Goal: Task Accomplishment & Management: Use online tool/utility

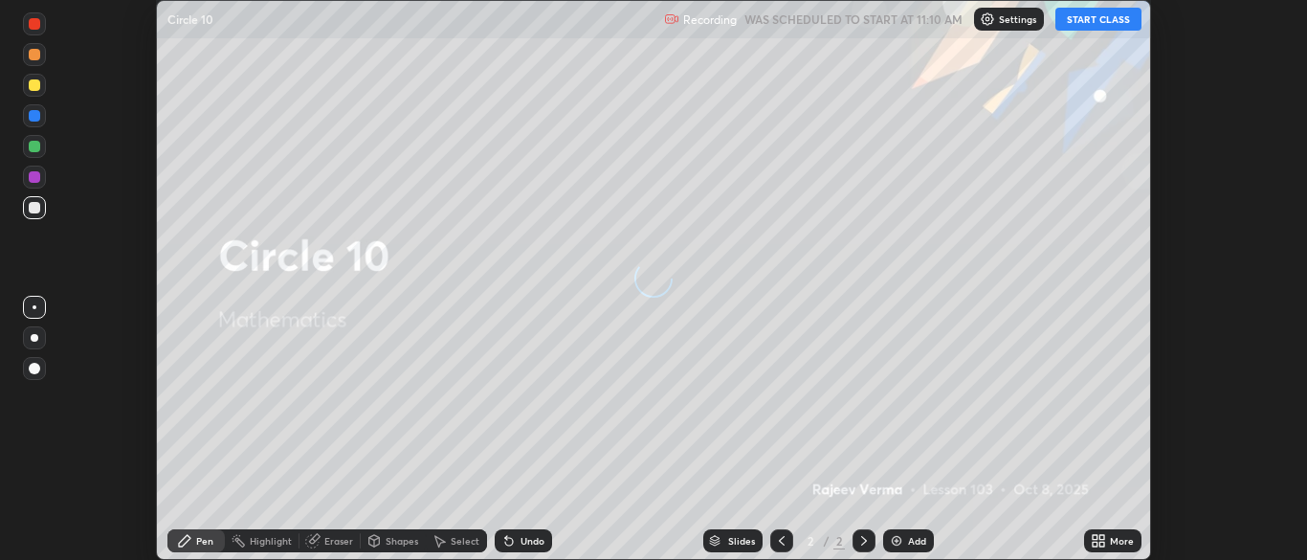
scroll to position [560, 1306]
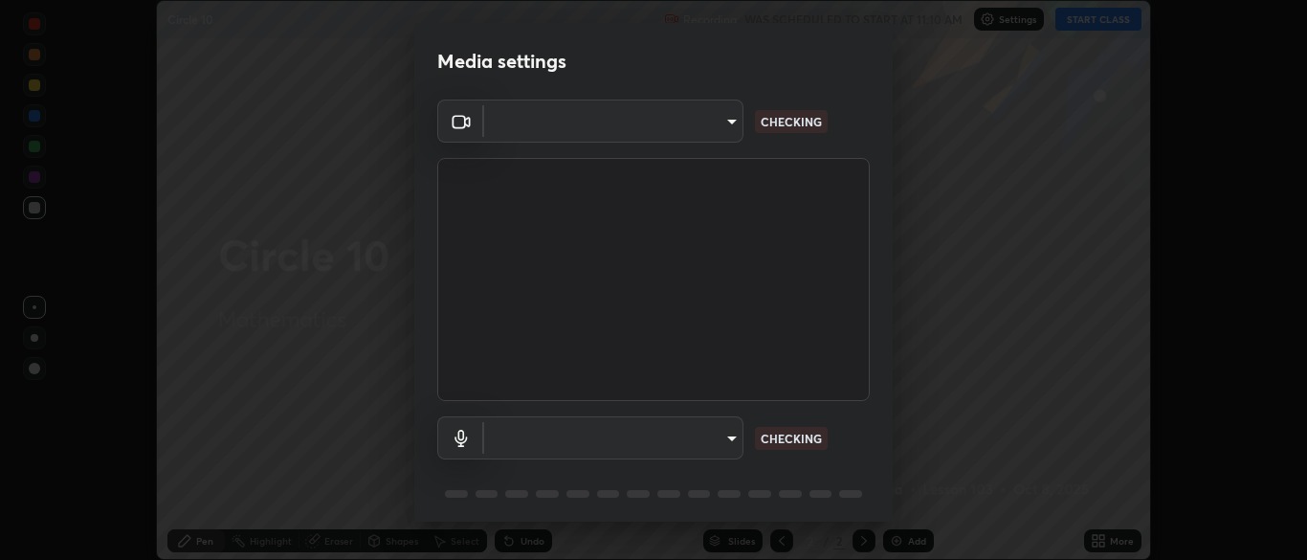
type input "ad6db9ec64aa91bb9d367053e8f3ae0092521a506c05523ccadca3fd020023ed"
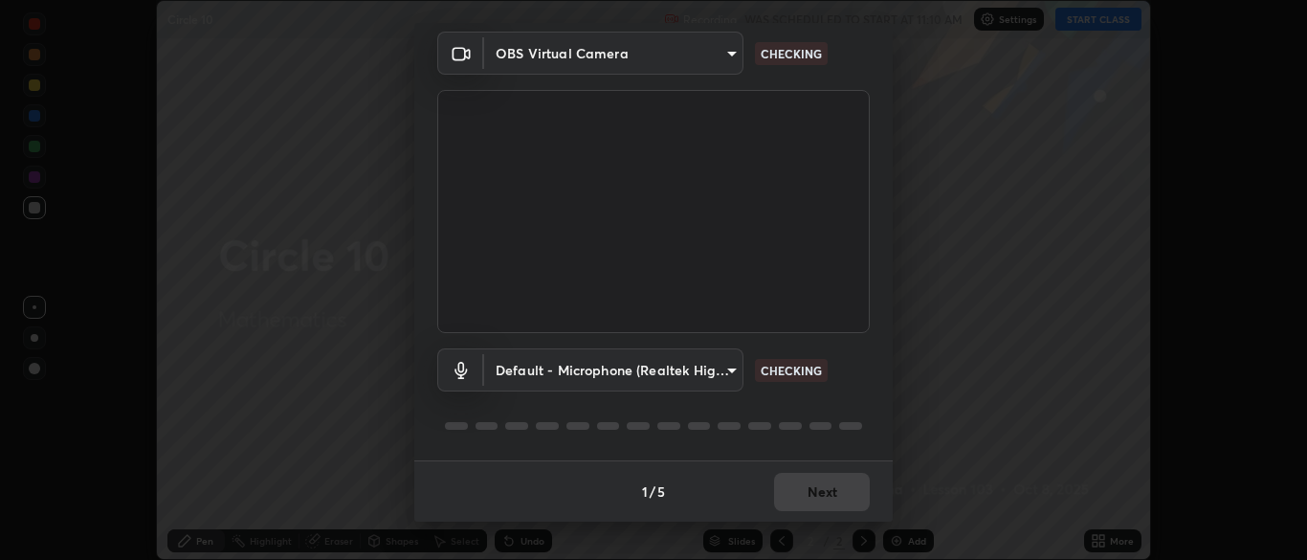
click at [736, 367] on body "Erase all Circle 10 Recording WAS SCHEDULED TO START AT 11:10 AM Settings START…" at bounding box center [653, 280] width 1307 height 560
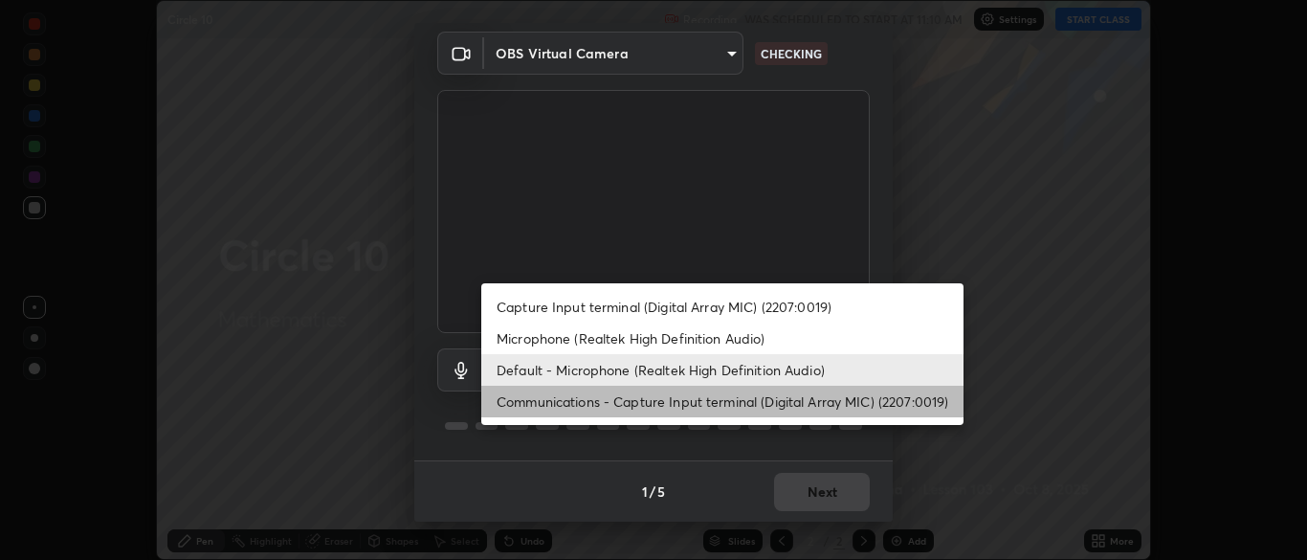
click at [731, 404] on li "Communications - Capture Input terminal (Digital Array MIC) (2207:0019)" at bounding box center [722, 402] width 482 height 32
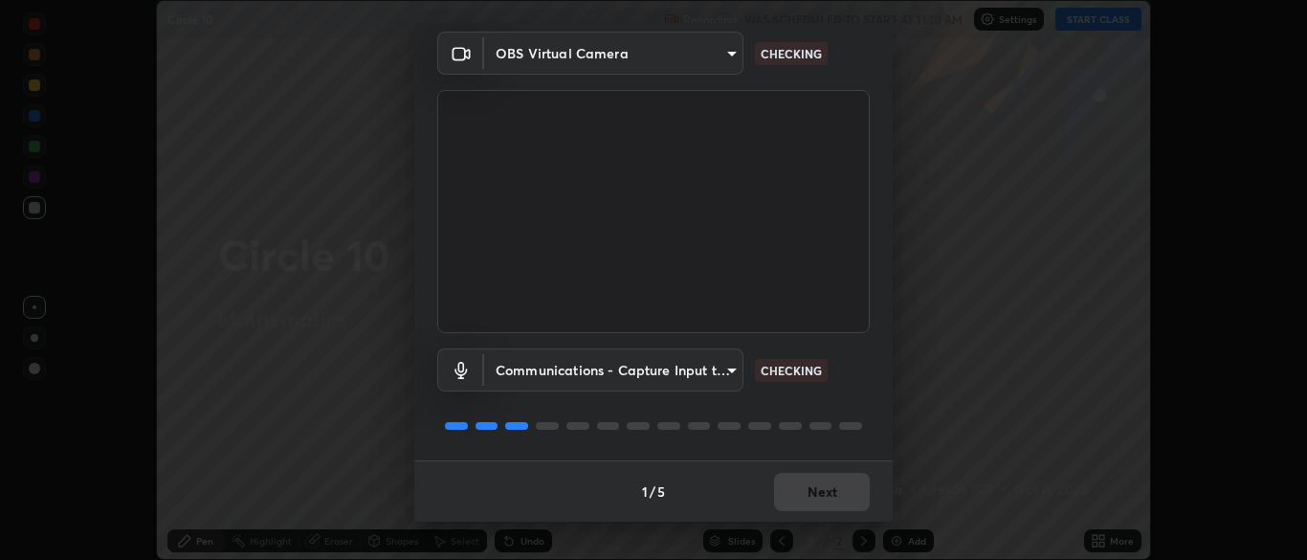
click at [733, 370] on body "Erase all Circle 10 Recording WAS SCHEDULED TO START AT 11:10 AM Settings START…" at bounding box center [653, 280] width 1307 height 560
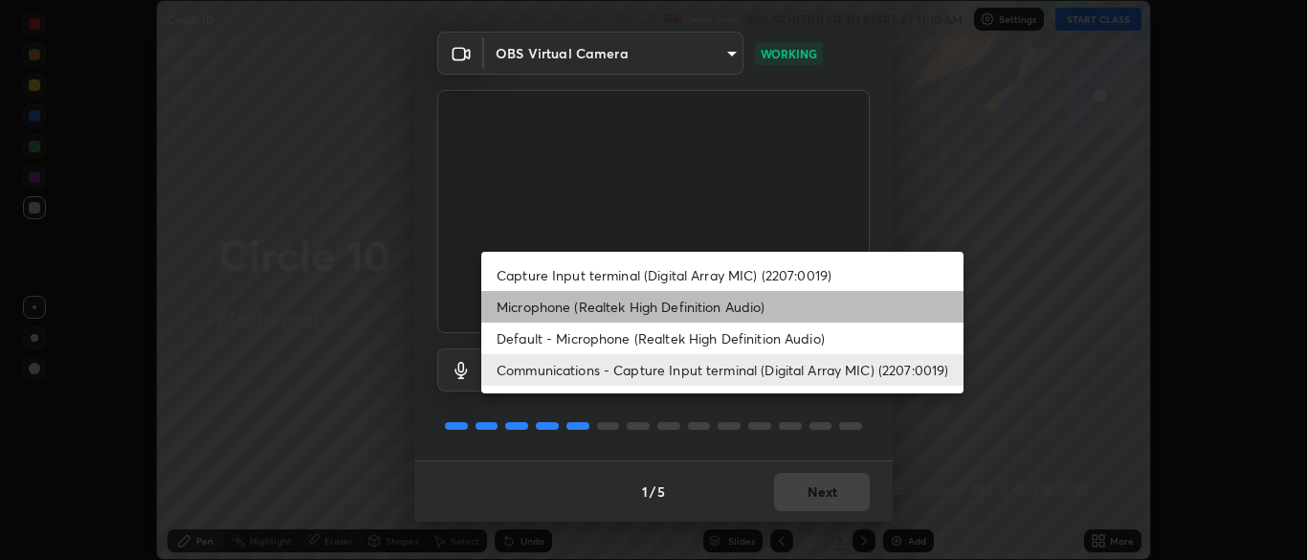
click at [717, 307] on li "Microphone (Realtek High Definition Audio)" at bounding box center [722, 307] width 482 height 32
type input "7b80235b4ebd2cfdcd00bebac1f1d889fd1e5e45b60eb60e9d309105b6515a8e"
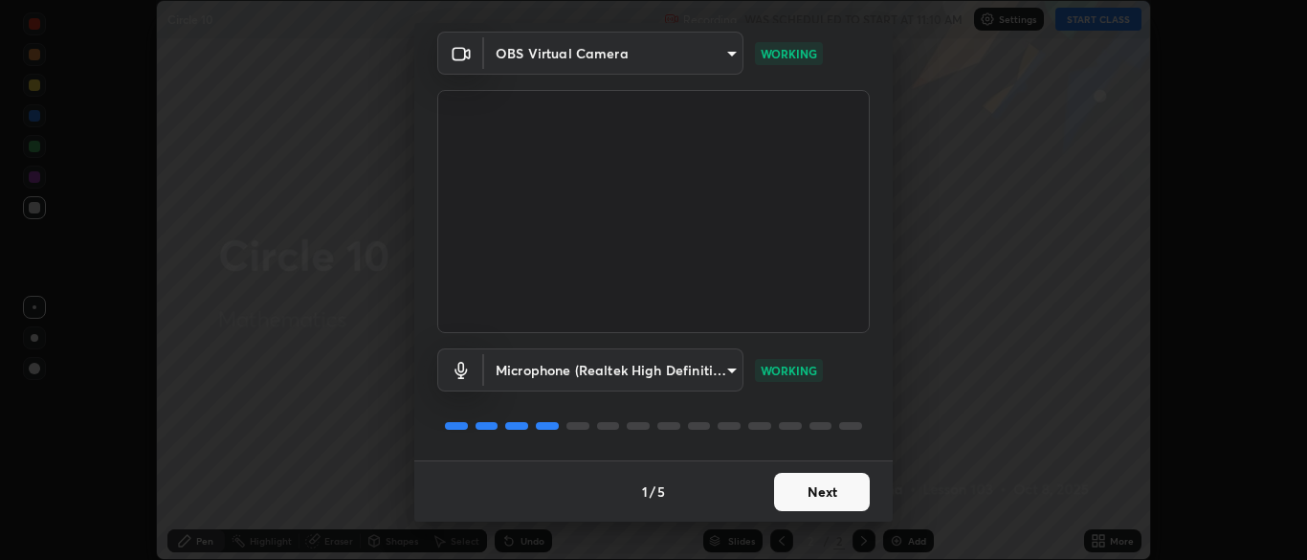
click at [849, 498] on button "Next" at bounding box center [822, 492] width 96 height 38
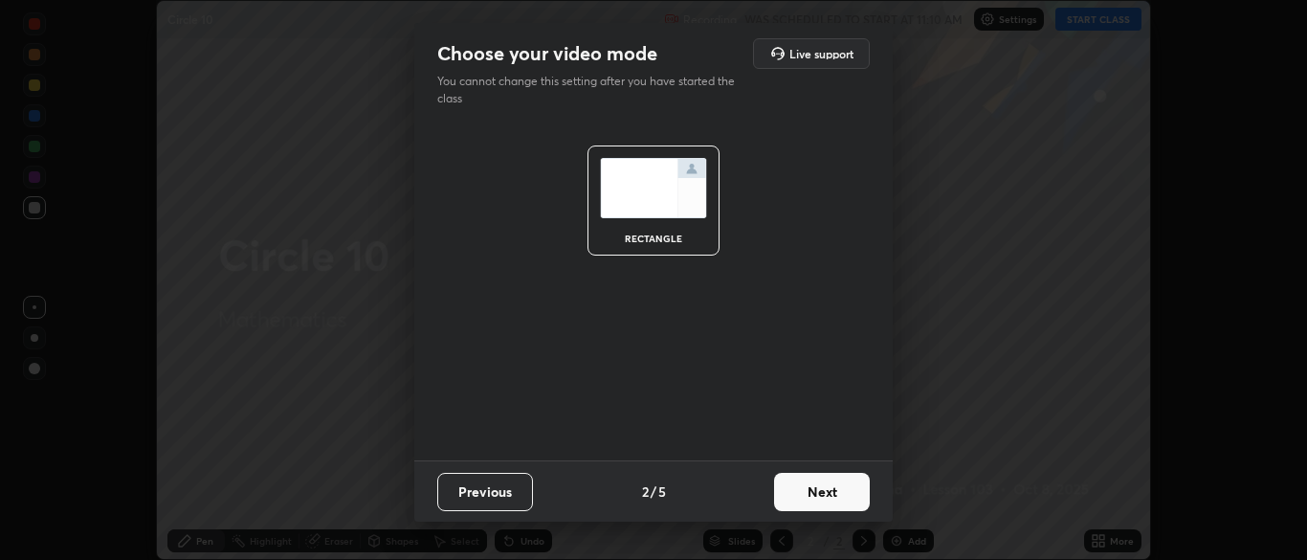
scroll to position [0, 0]
click at [853, 502] on button "Next" at bounding box center [822, 492] width 96 height 38
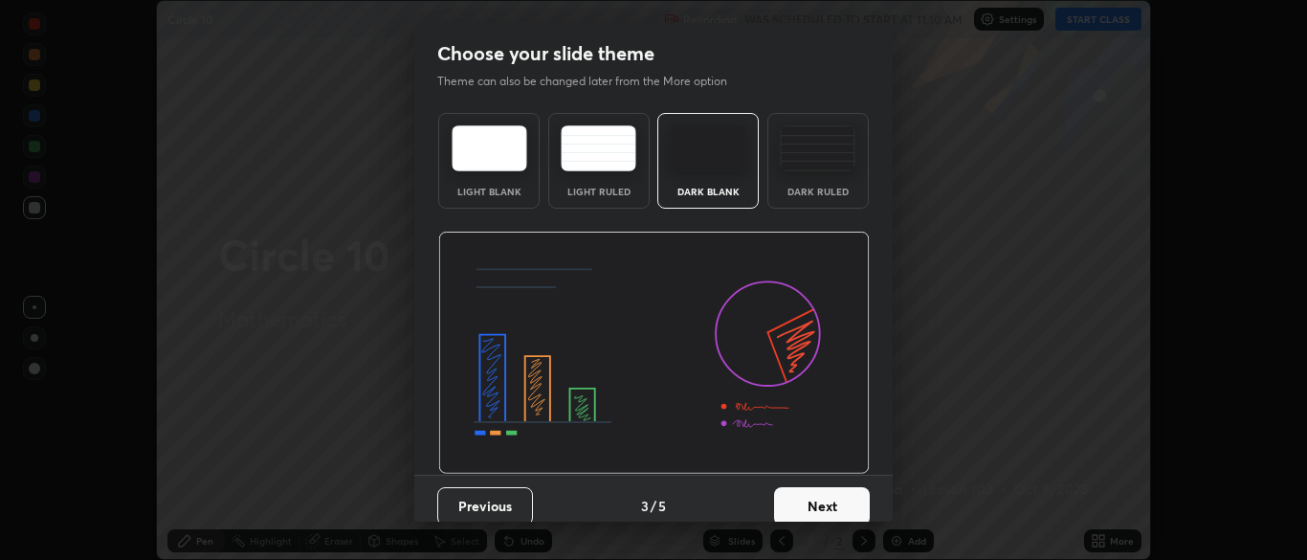
click at [853, 502] on button "Next" at bounding box center [822, 506] width 96 height 38
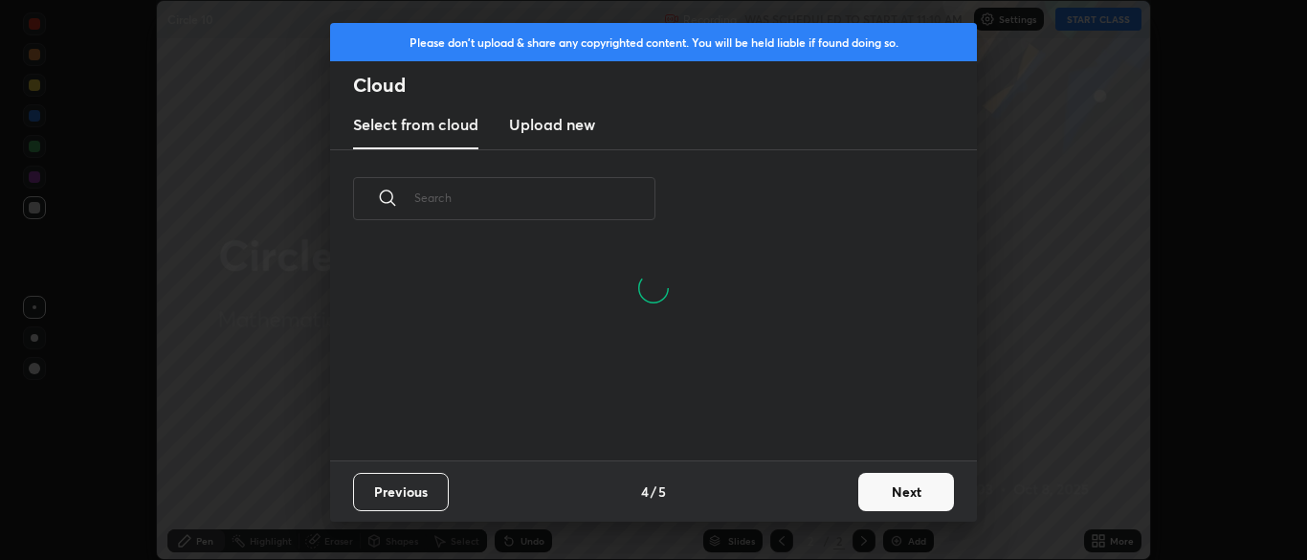
click at [901, 494] on button "Next" at bounding box center [906, 492] width 96 height 38
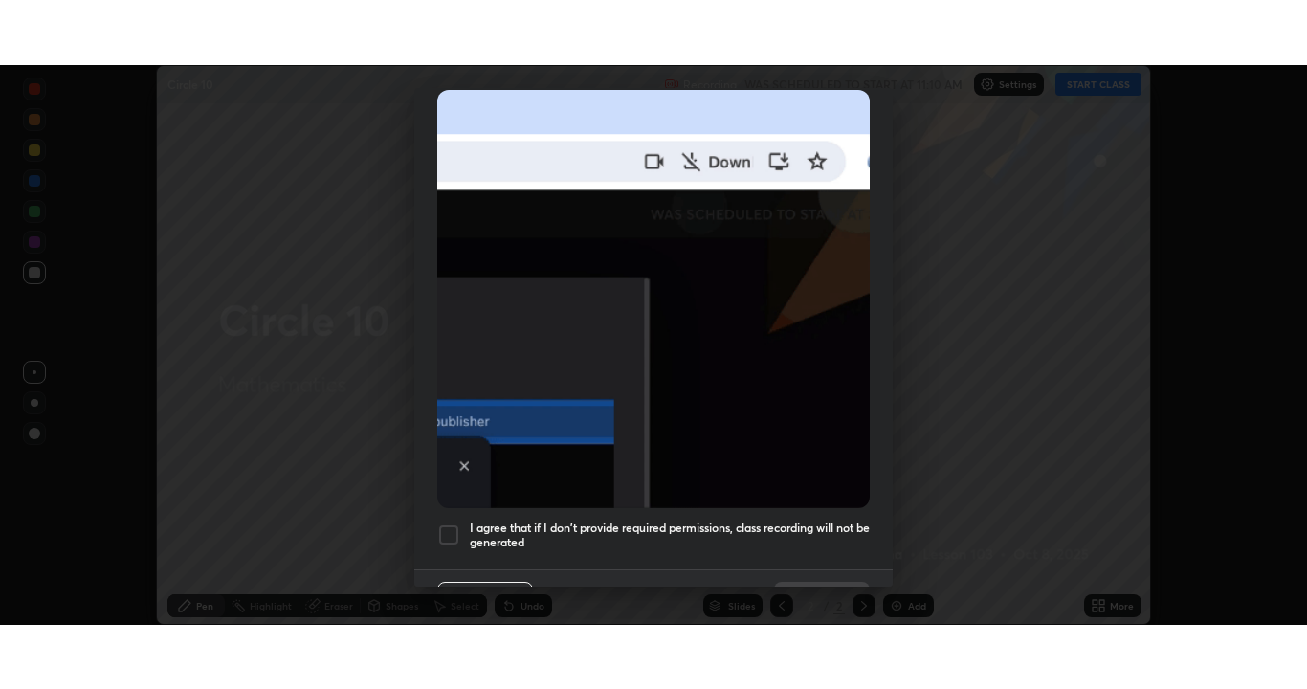
scroll to position [458, 0]
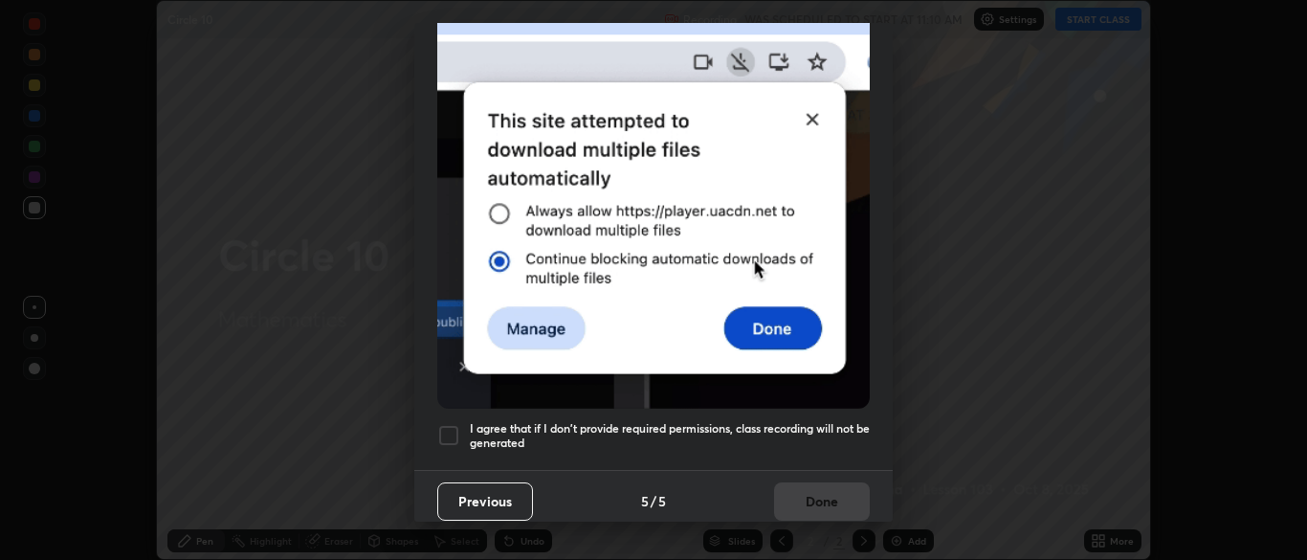
click at [455, 424] on div at bounding box center [448, 435] width 23 height 23
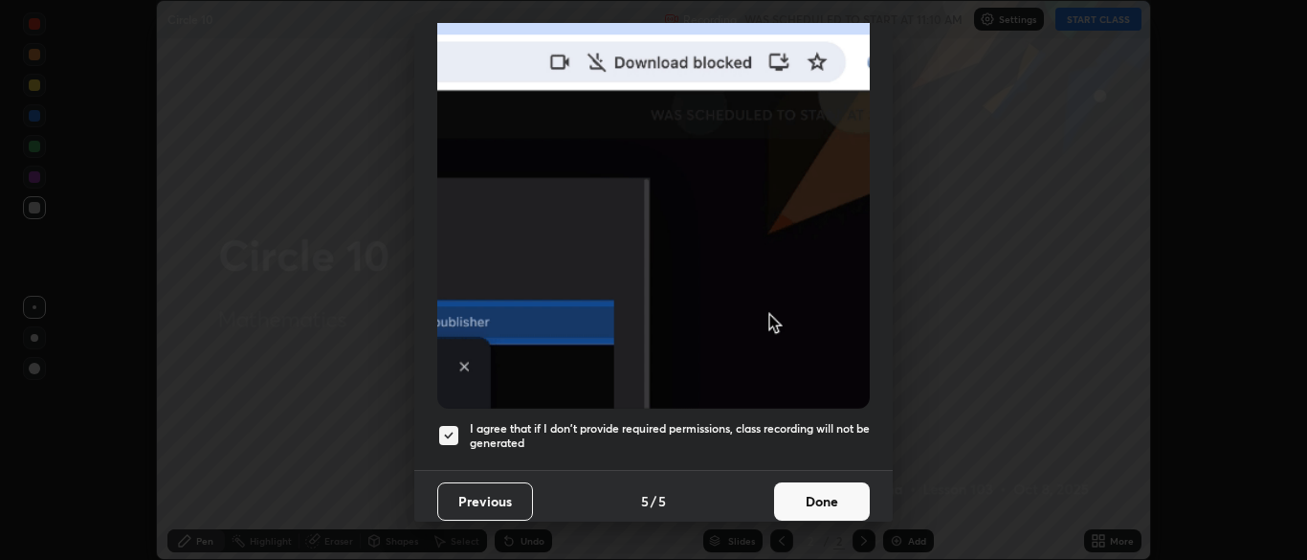
click at [830, 506] on button "Done" at bounding box center [822, 501] width 96 height 38
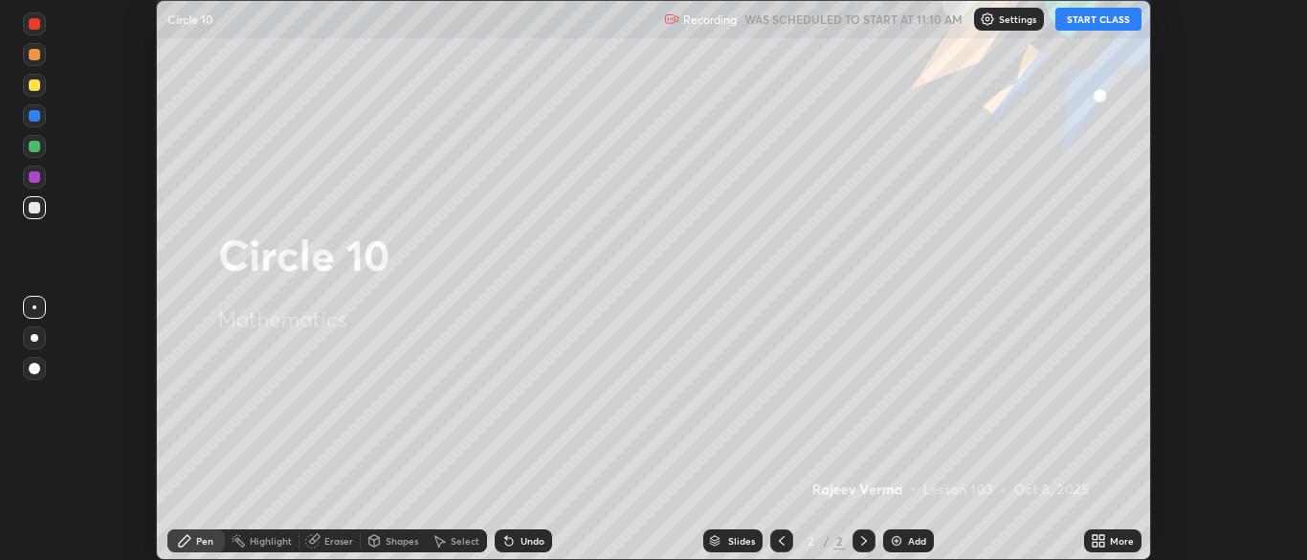
click at [1104, 542] on icon at bounding box center [1101, 544] width 5 height 5
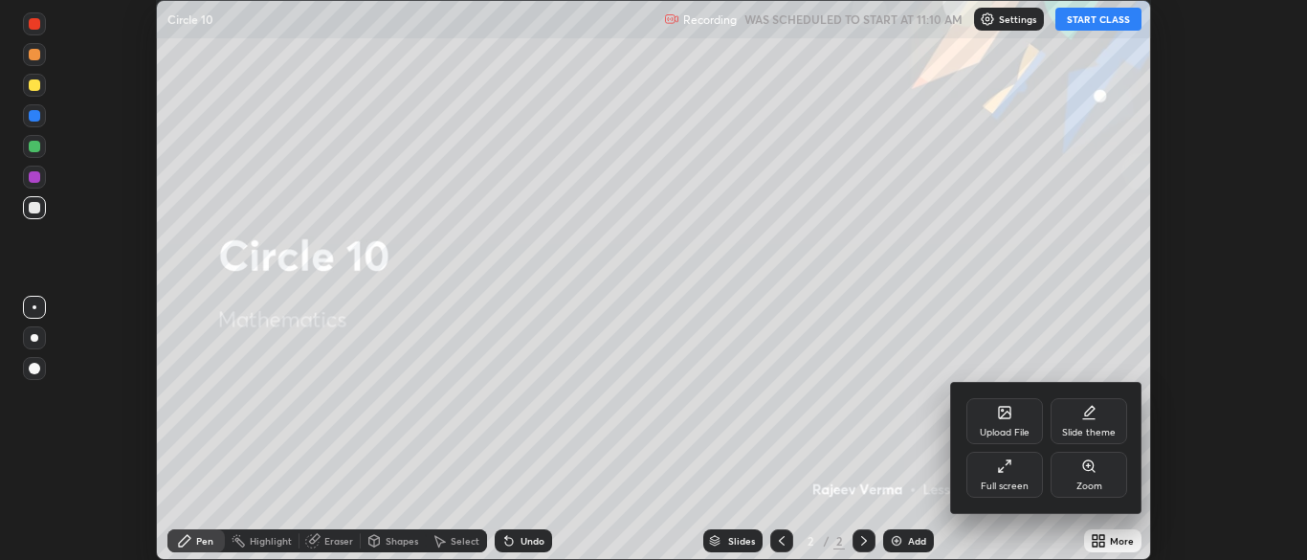
click at [1024, 481] on div "Full screen" at bounding box center [1005, 486] width 48 height 10
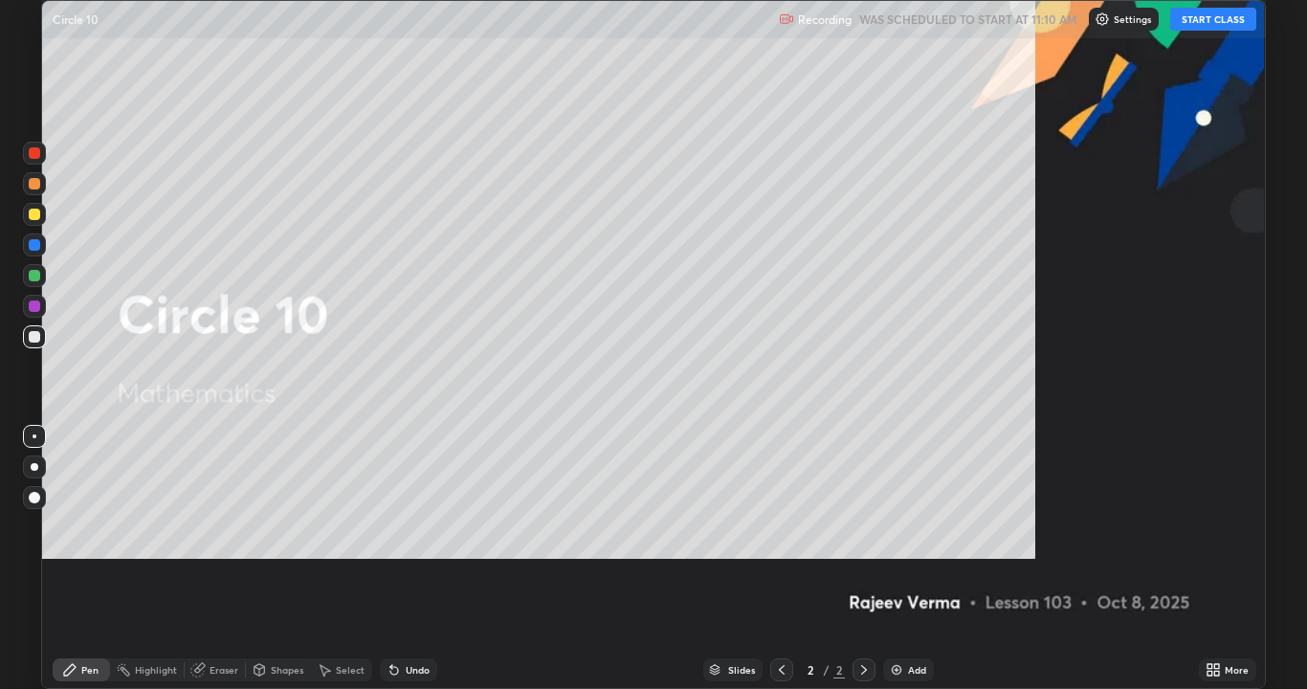
scroll to position [689, 1307]
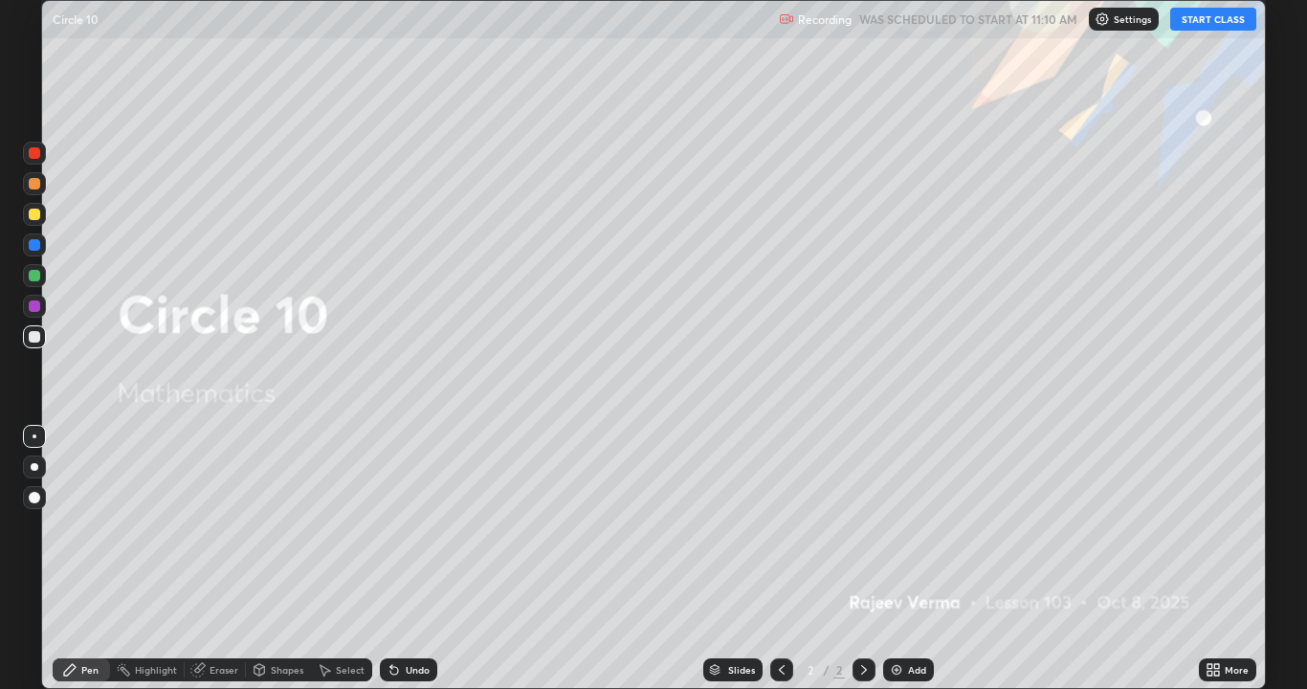
click at [1210, 25] on button "START CLASS" at bounding box center [1213, 19] width 86 height 23
click at [899, 559] on img at bounding box center [896, 669] width 15 height 15
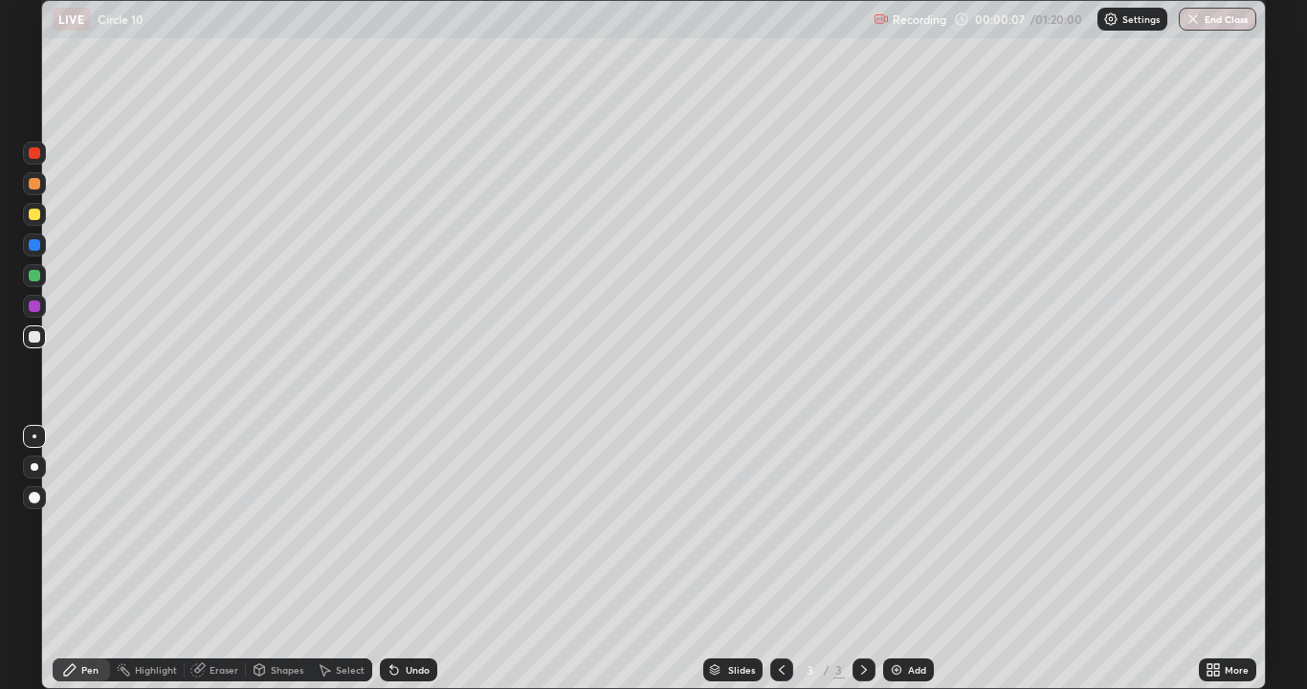
click at [895, 559] on img at bounding box center [896, 669] width 15 height 15
click at [899, 559] on img at bounding box center [896, 669] width 15 height 15
click at [896, 559] on img at bounding box center [896, 669] width 15 height 15
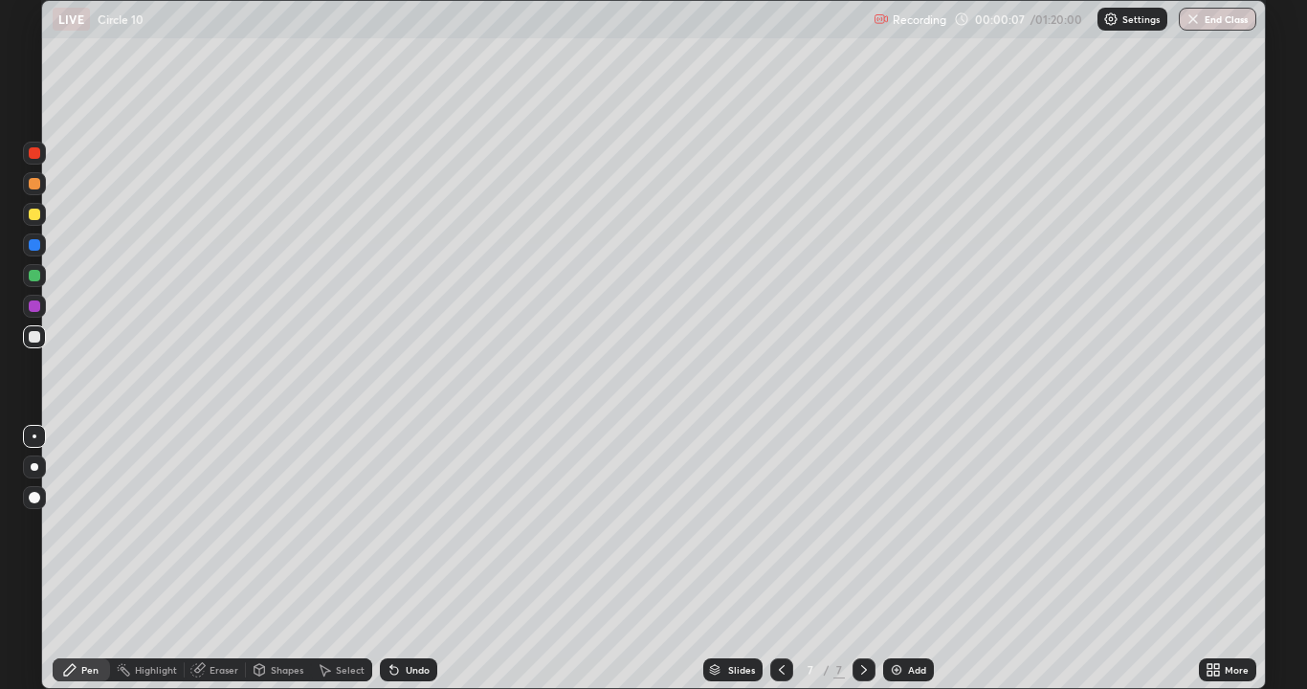
click at [896, 559] on img at bounding box center [896, 669] width 15 height 15
click at [895, 559] on img at bounding box center [896, 669] width 15 height 15
click at [780, 559] on icon at bounding box center [781, 669] width 15 height 15
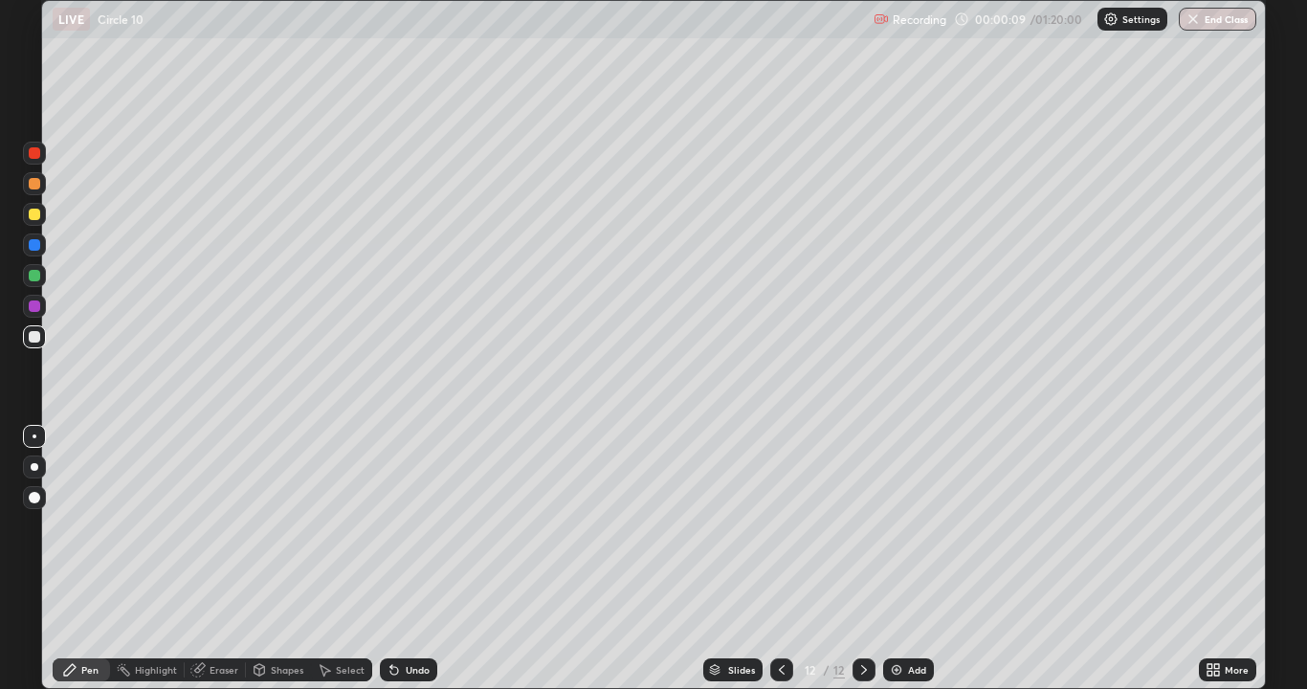
click at [782, 559] on icon at bounding box center [781, 669] width 15 height 15
click at [780, 559] on icon at bounding box center [781, 669] width 15 height 15
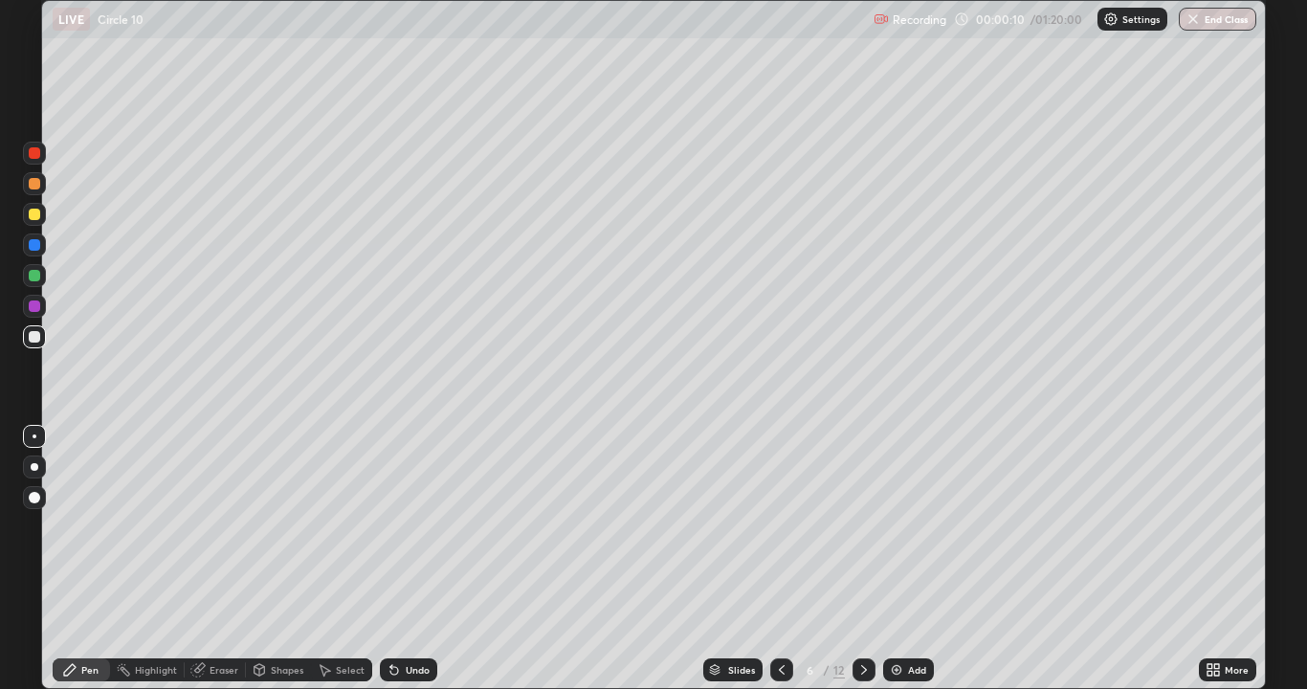
click at [780, 559] on icon at bounding box center [781, 669] width 15 height 15
click at [786, 559] on div at bounding box center [781, 670] width 23 height 38
click at [784, 559] on icon at bounding box center [781, 669] width 15 height 15
click at [779, 559] on icon at bounding box center [781, 669] width 15 height 15
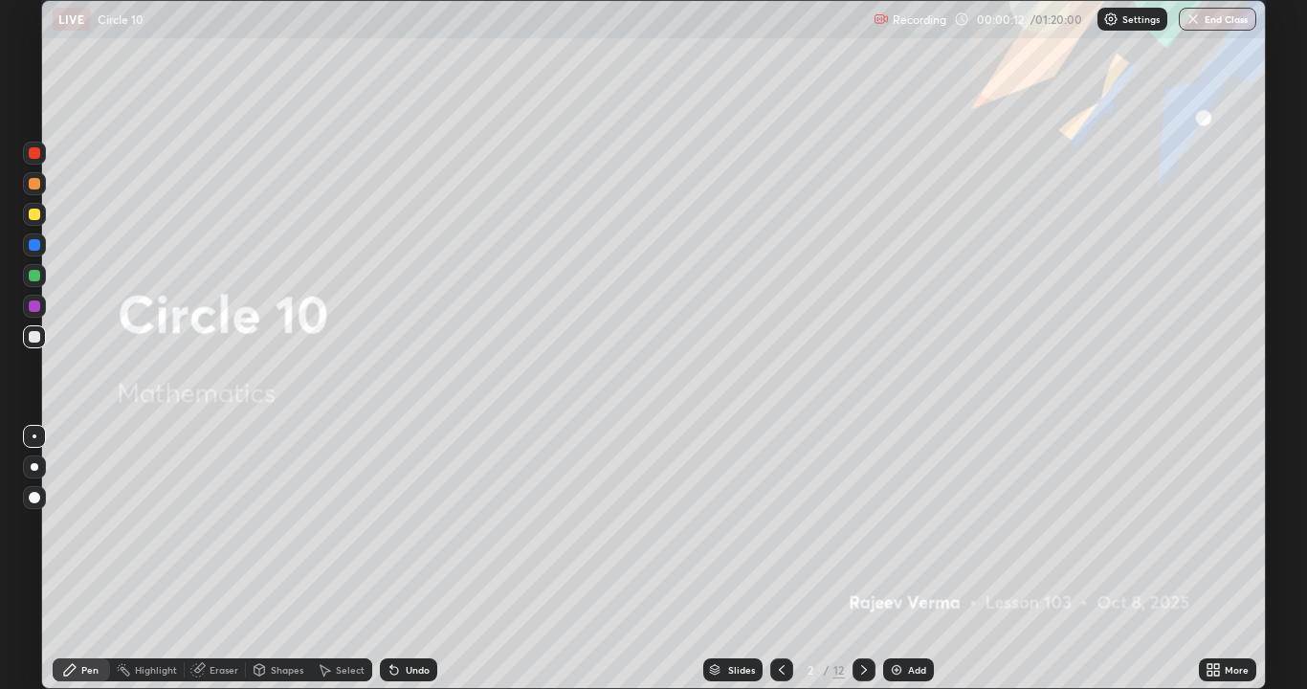
click at [862, 559] on icon at bounding box center [863, 669] width 15 height 15
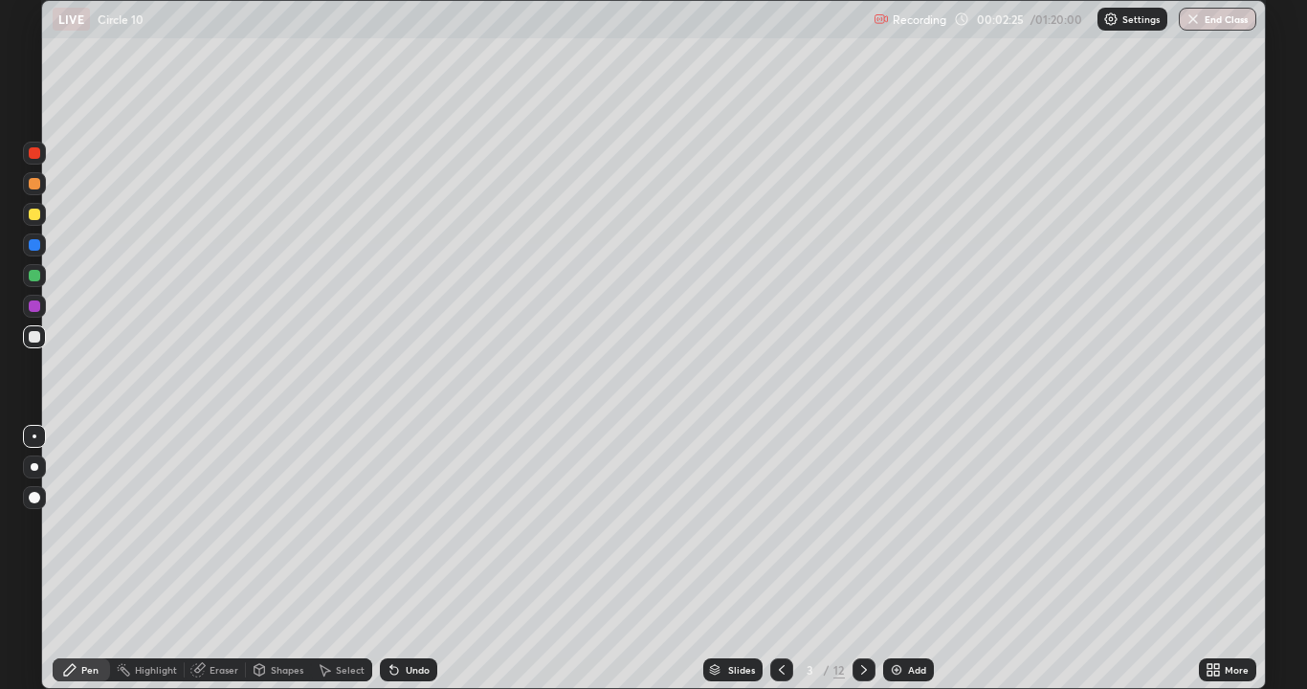
click at [295, 559] on div "Shapes" at bounding box center [287, 670] width 33 height 10
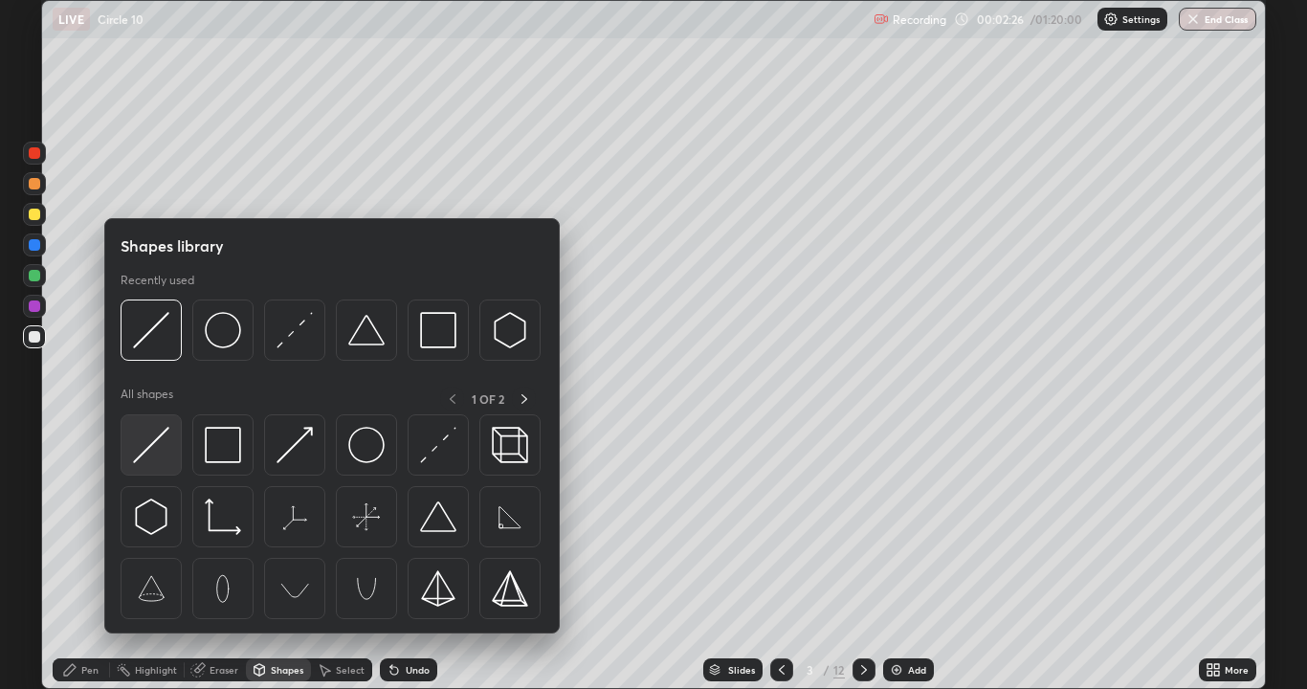
click at [156, 441] on img at bounding box center [151, 445] width 36 height 36
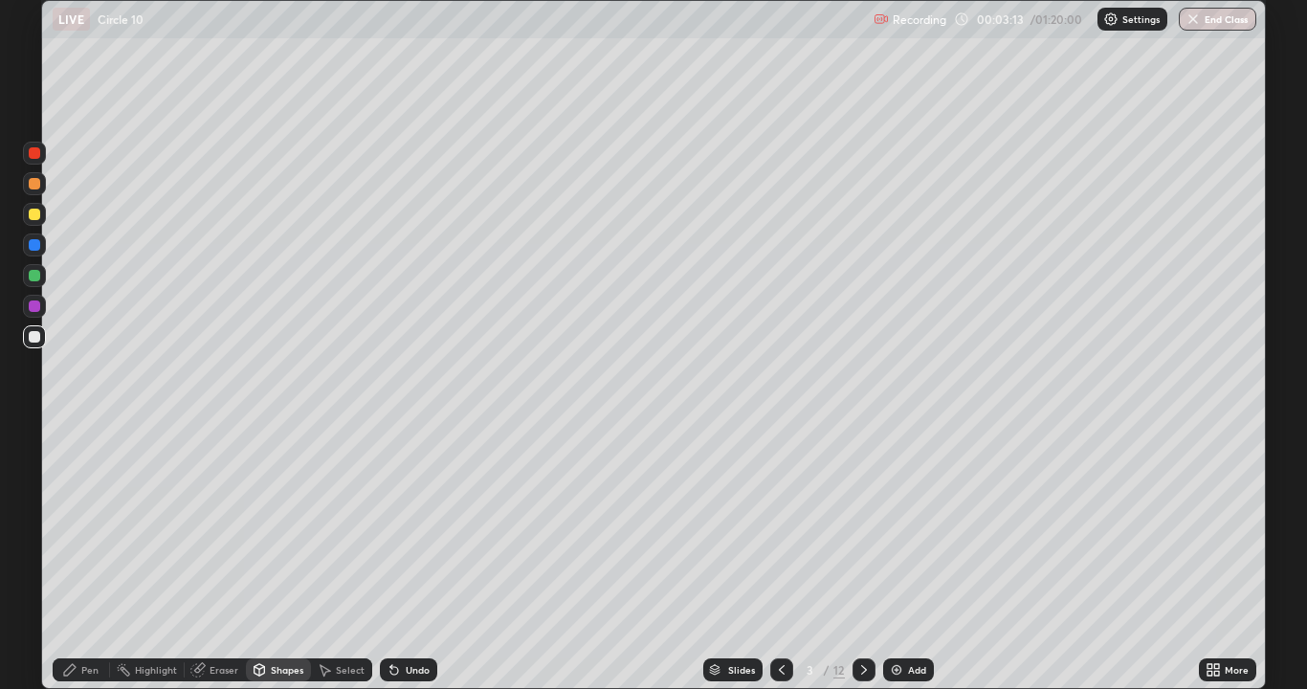
click at [79, 559] on div "Pen" at bounding box center [81, 669] width 57 height 23
click at [35, 213] on div at bounding box center [34, 214] width 11 height 11
click at [37, 218] on div at bounding box center [34, 214] width 11 height 11
click at [35, 183] on div at bounding box center [34, 183] width 11 height 11
click at [37, 341] on div at bounding box center [34, 336] width 11 height 11
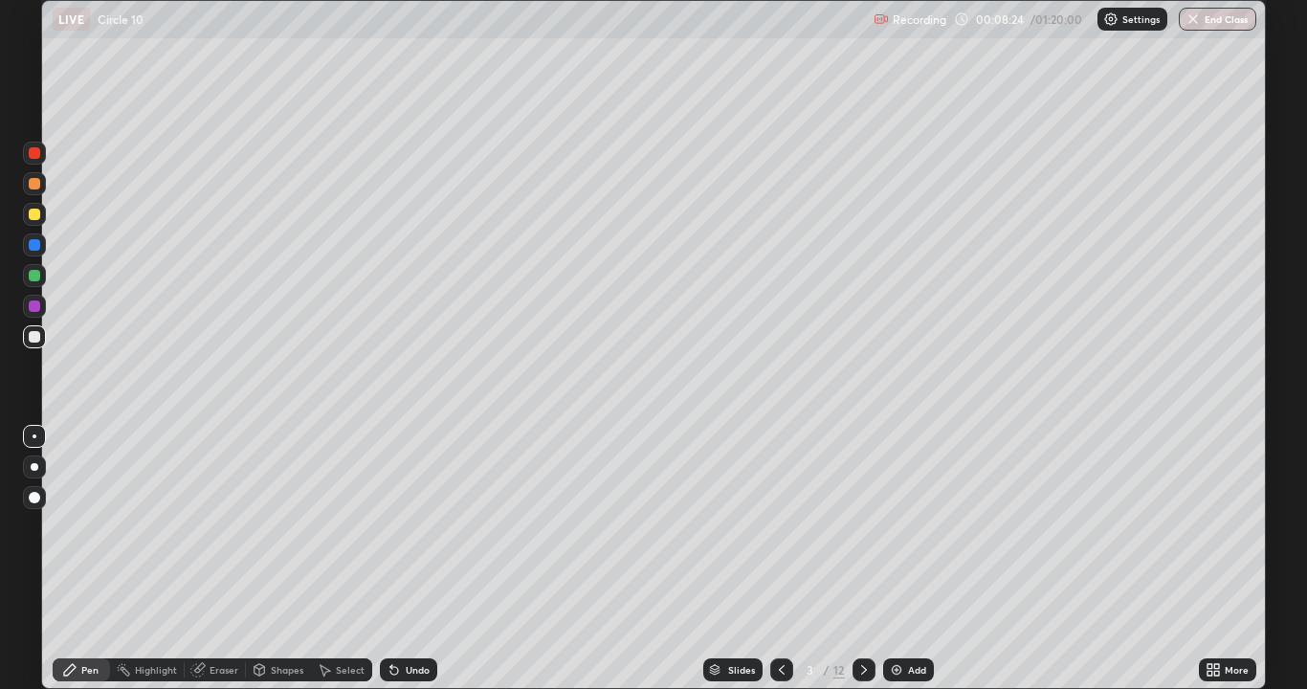
click at [33, 278] on div at bounding box center [34, 275] width 11 height 11
click at [222, 559] on div "Eraser" at bounding box center [224, 670] width 29 height 10
click at [288, 559] on div "Shapes" at bounding box center [287, 670] width 33 height 10
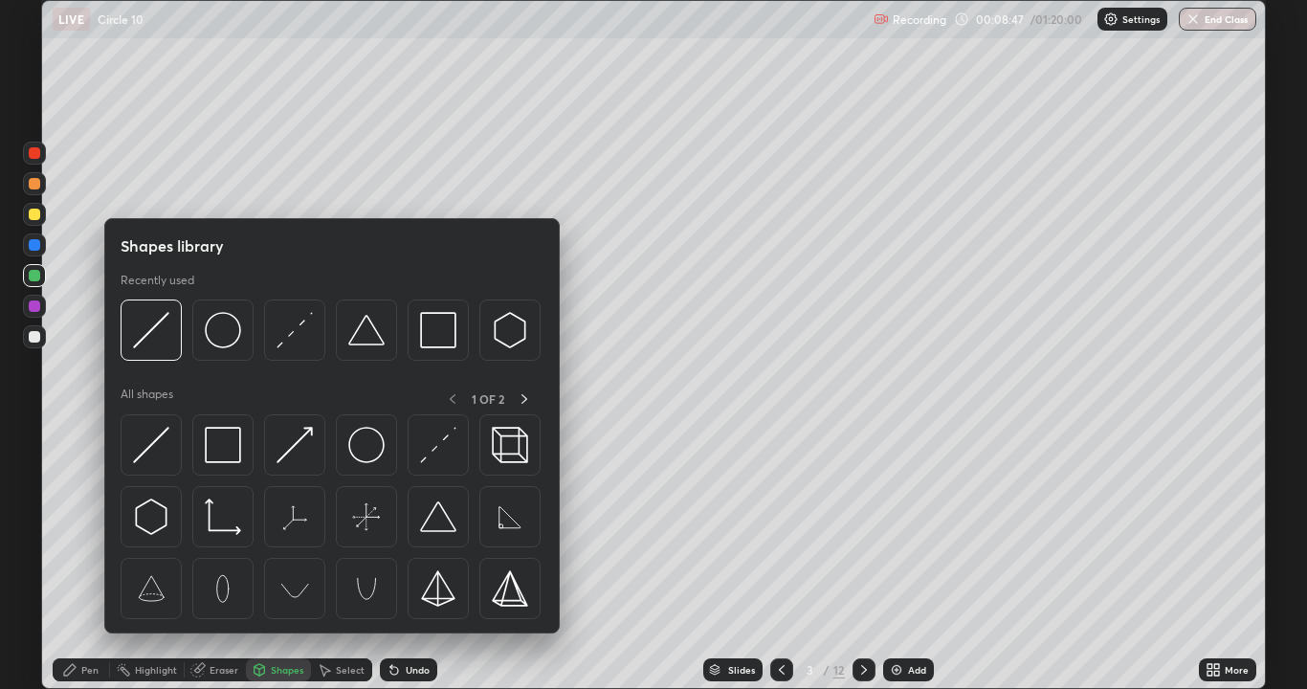
click at [208, 559] on div "Eraser" at bounding box center [215, 669] width 61 height 23
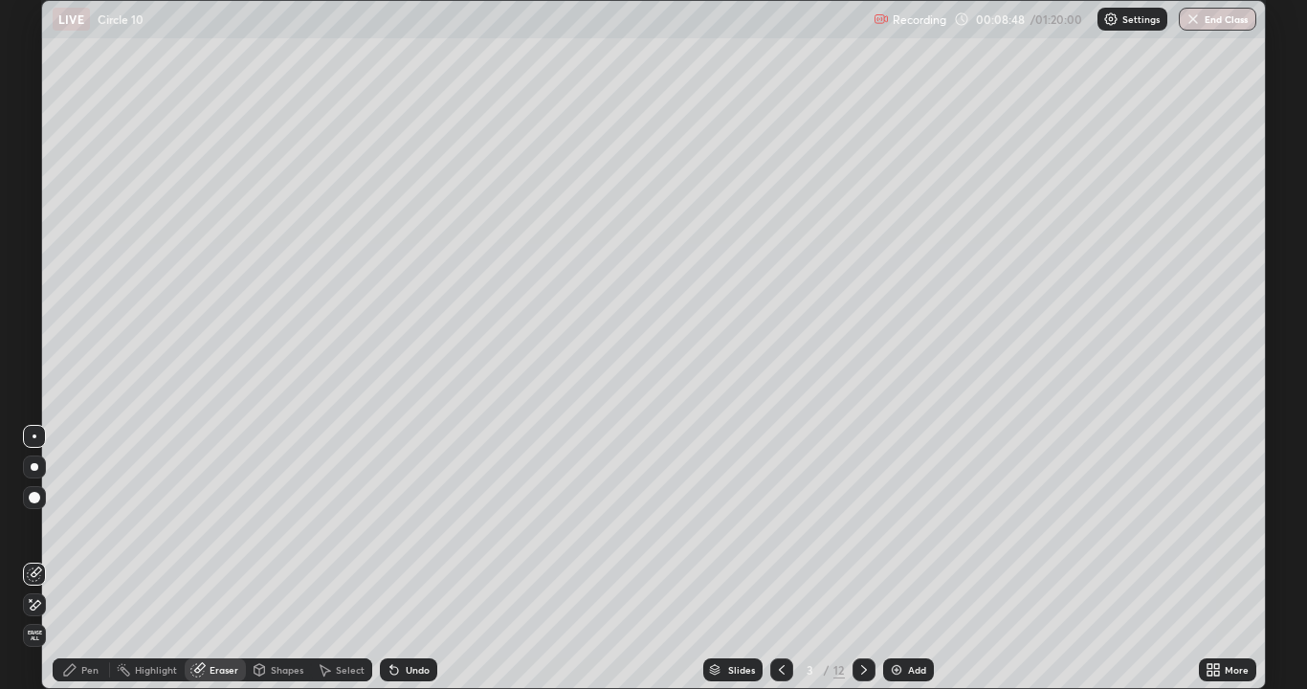
click at [33, 559] on icon at bounding box center [34, 605] width 15 height 16
click at [86, 559] on div "Pen" at bounding box center [89, 670] width 17 height 10
click at [285, 559] on div "Shapes" at bounding box center [287, 670] width 33 height 10
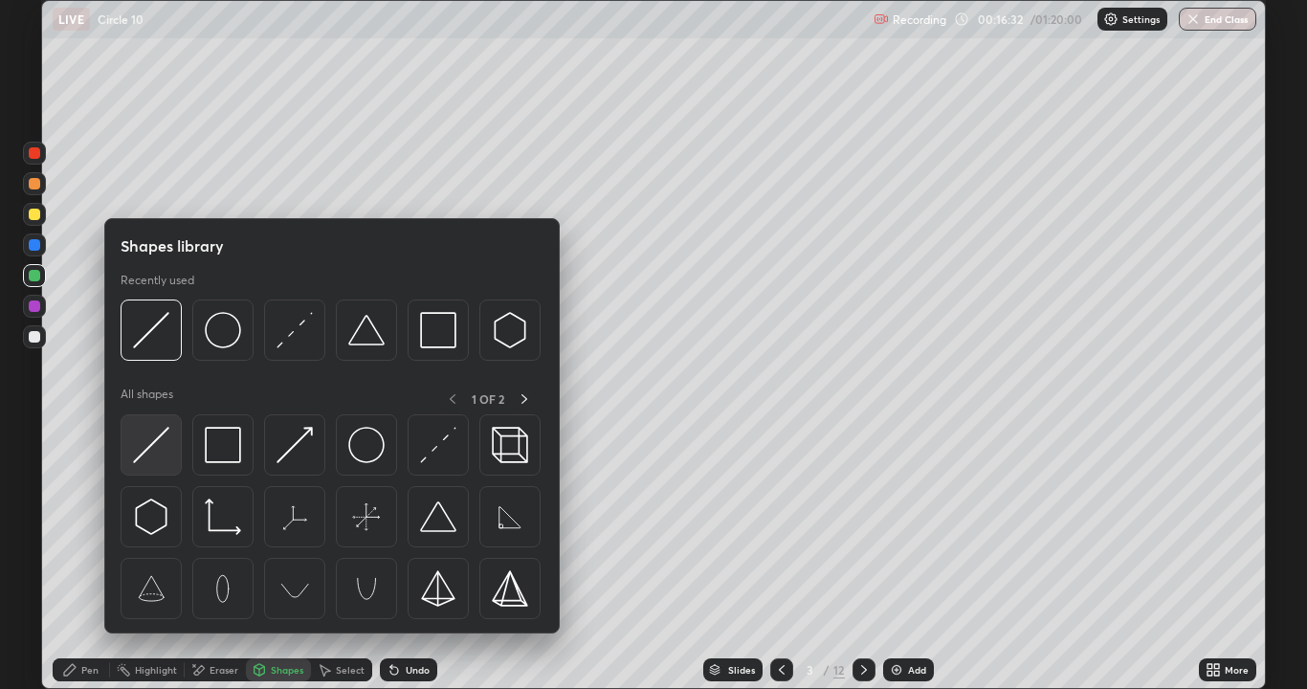
click at [151, 447] on img at bounding box center [151, 445] width 36 height 36
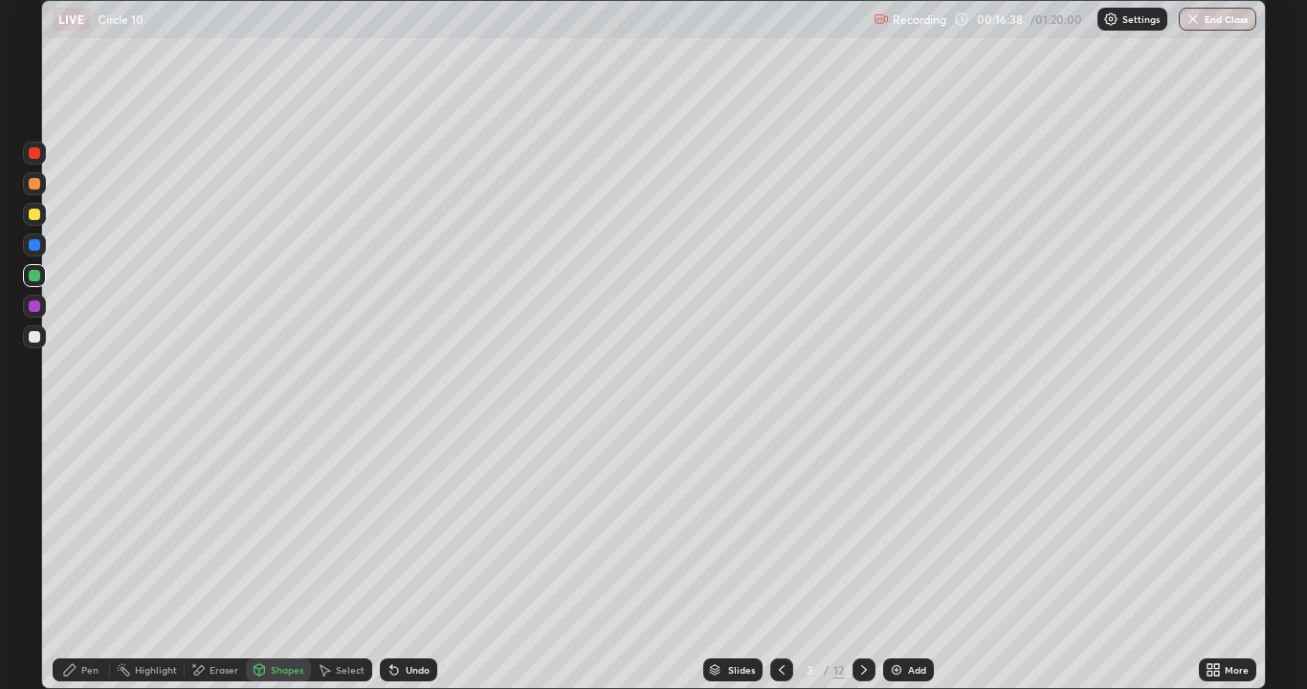
click at [36, 215] on div at bounding box center [34, 214] width 11 height 11
click at [86, 559] on div "Pen" at bounding box center [89, 670] width 17 height 10
click at [34, 280] on div at bounding box center [34, 275] width 11 height 11
click at [29, 331] on div at bounding box center [34, 336] width 23 height 23
click at [868, 559] on icon at bounding box center [863, 669] width 15 height 15
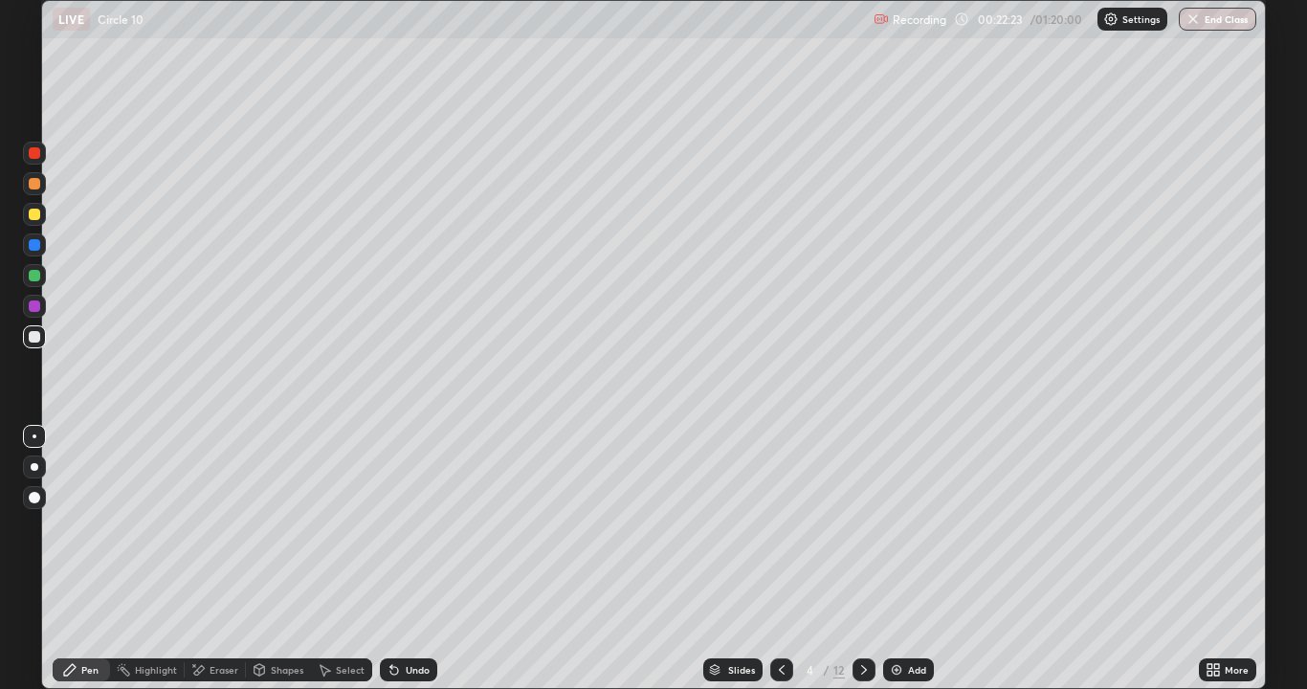
click at [779, 559] on icon at bounding box center [781, 669] width 15 height 15
click at [874, 559] on div "Slides 3 / 12 Add" at bounding box center [818, 670] width 762 height 38
click at [857, 559] on icon at bounding box center [863, 669] width 15 height 15
click at [34, 215] on div at bounding box center [34, 214] width 11 height 11
click at [776, 559] on icon at bounding box center [781, 669] width 15 height 15
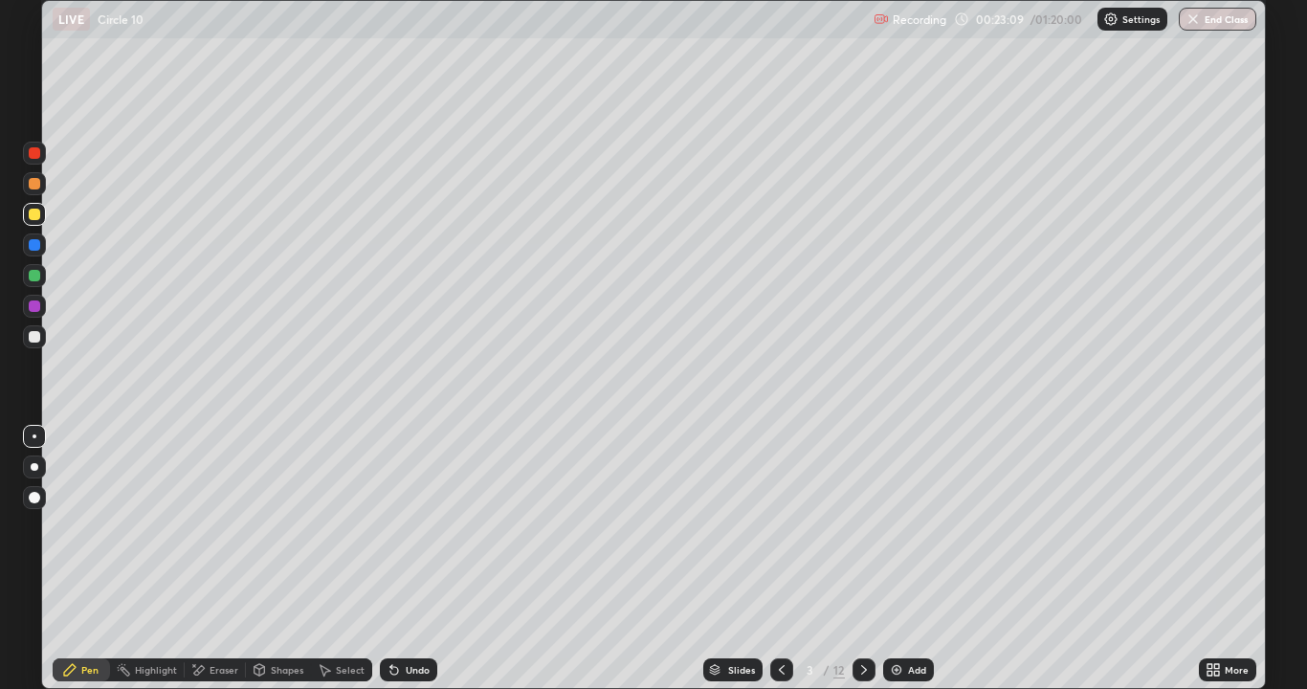
click at [864, 559] on icon at bounding box center [863, 669] width 15 height 15
click at [286, 559] on div "Shapes" at bounding box center [287, 670] width 33 height 10
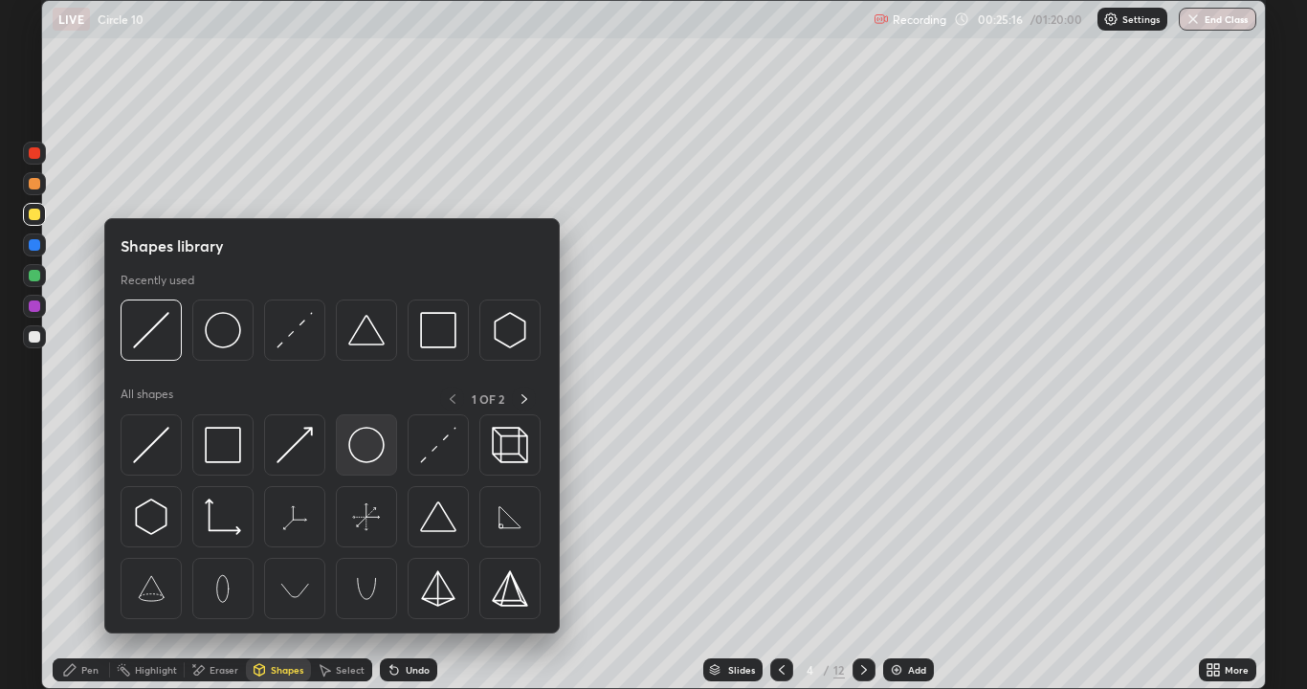
click at [361, 459] on img at bounding box center [366, 445] width 36 height 36
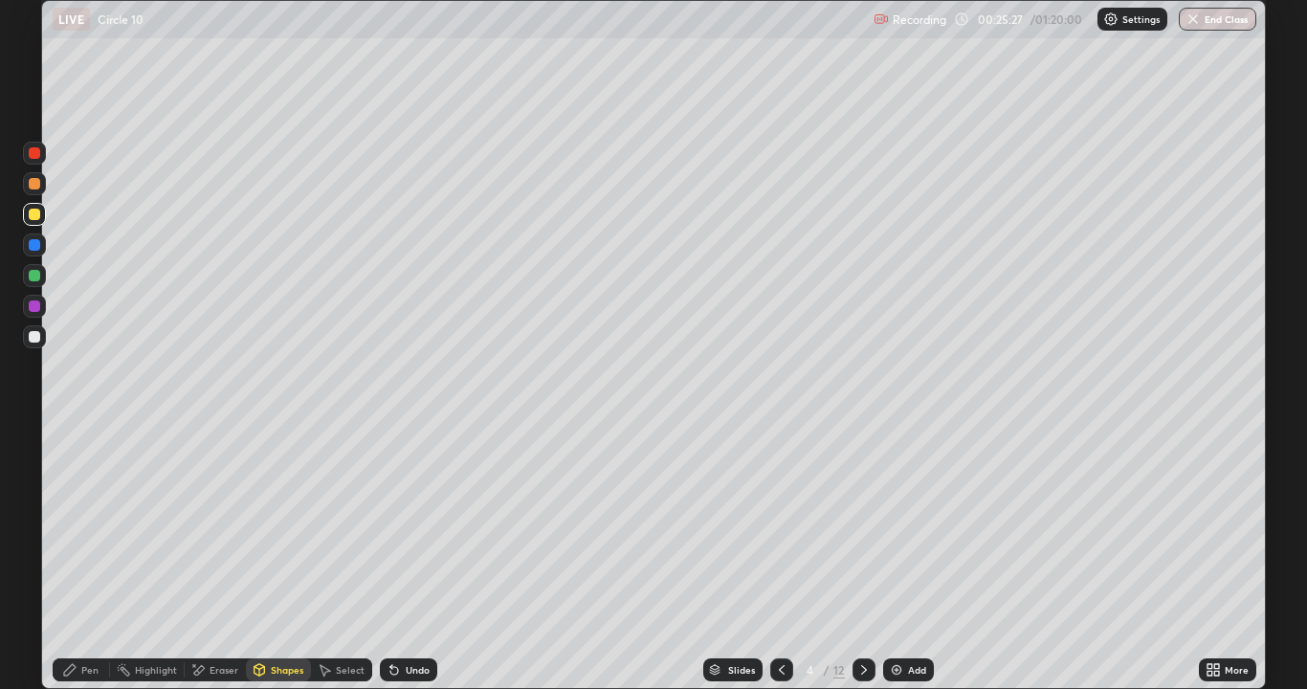
click at [287, 559] on div "Shapes" at bounding box center [287, 670] width 33 height 10
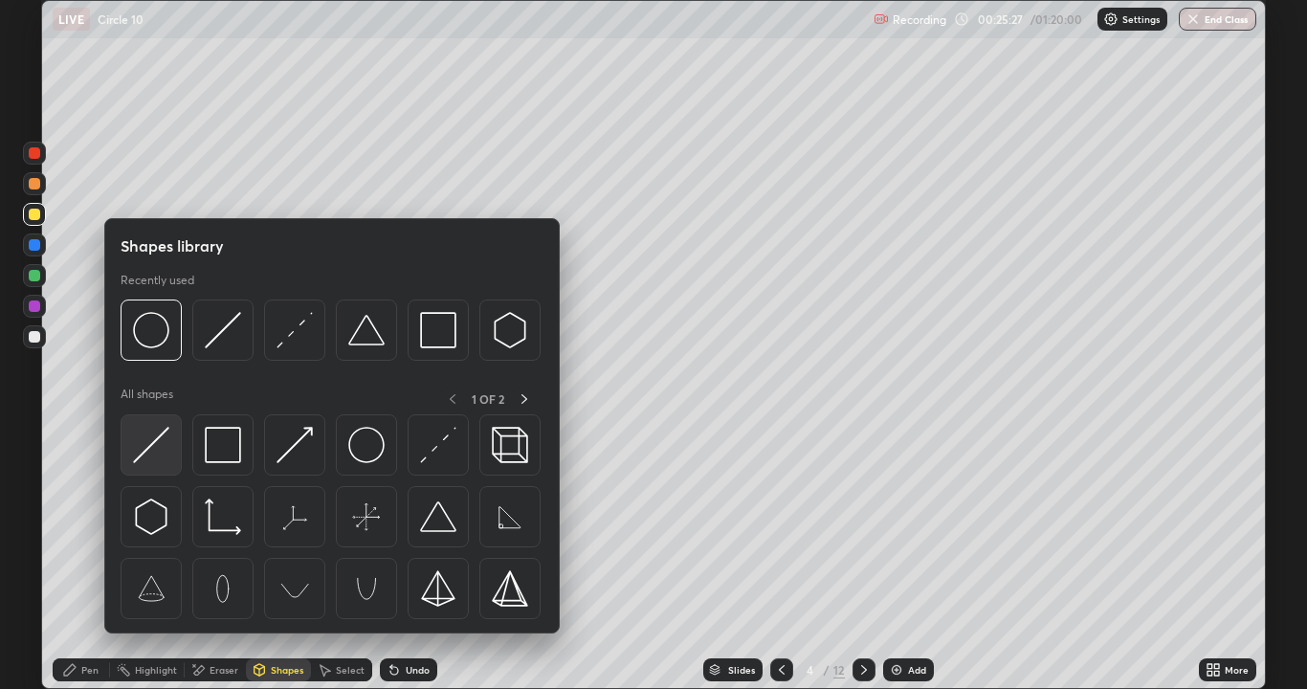
click at [150, 446] on img at bounding box center [151, 445] width 36 height 36
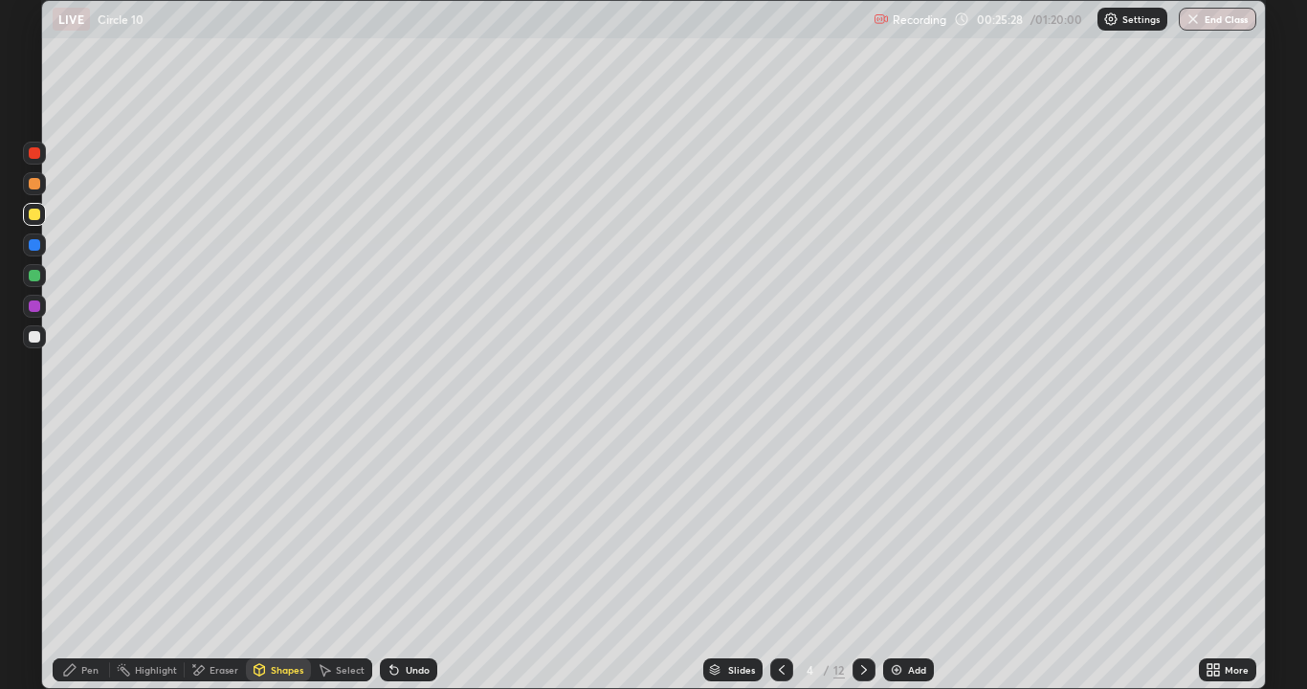
click at [34, 276] on div at bounding box center [34, 275] width 11 height 11
click at [36, 337] on div at bounding box center [34, 336] width 11 height 11
click at [94, 559] on div "Pen" at bounding box center [89, 670] width 17 height 10
click at [424, 559] on div "Undo" at bounding box center [418, 670] width 24 height 10
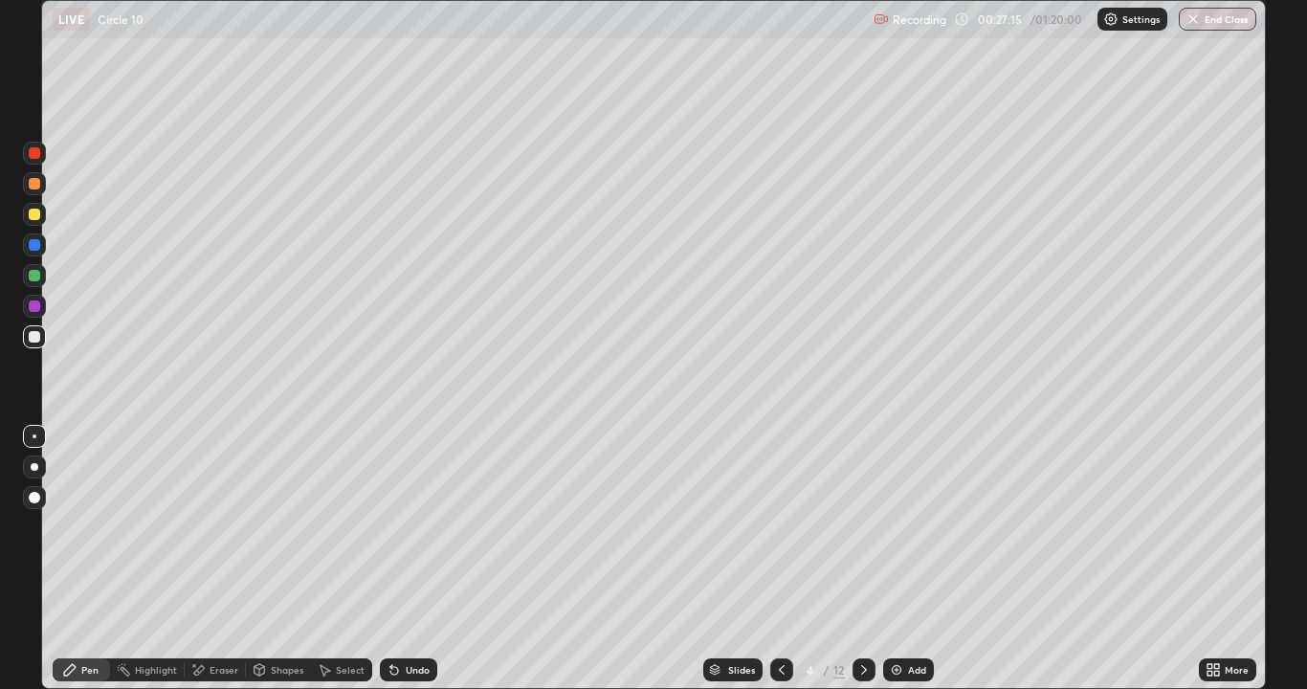
click at [431, 559] on div "Undo" at bounding box center [408, 669] width 57 height 23
click at [430, 559] on div "Undo" at bounding box center [408, 669] width 57 height 23
click at [400, 559] on div "Undo" at bounding box center [408, 669] width 57 height 23
click at [863, 559] on icon at bounding box center [863, 669] width 15 height 15
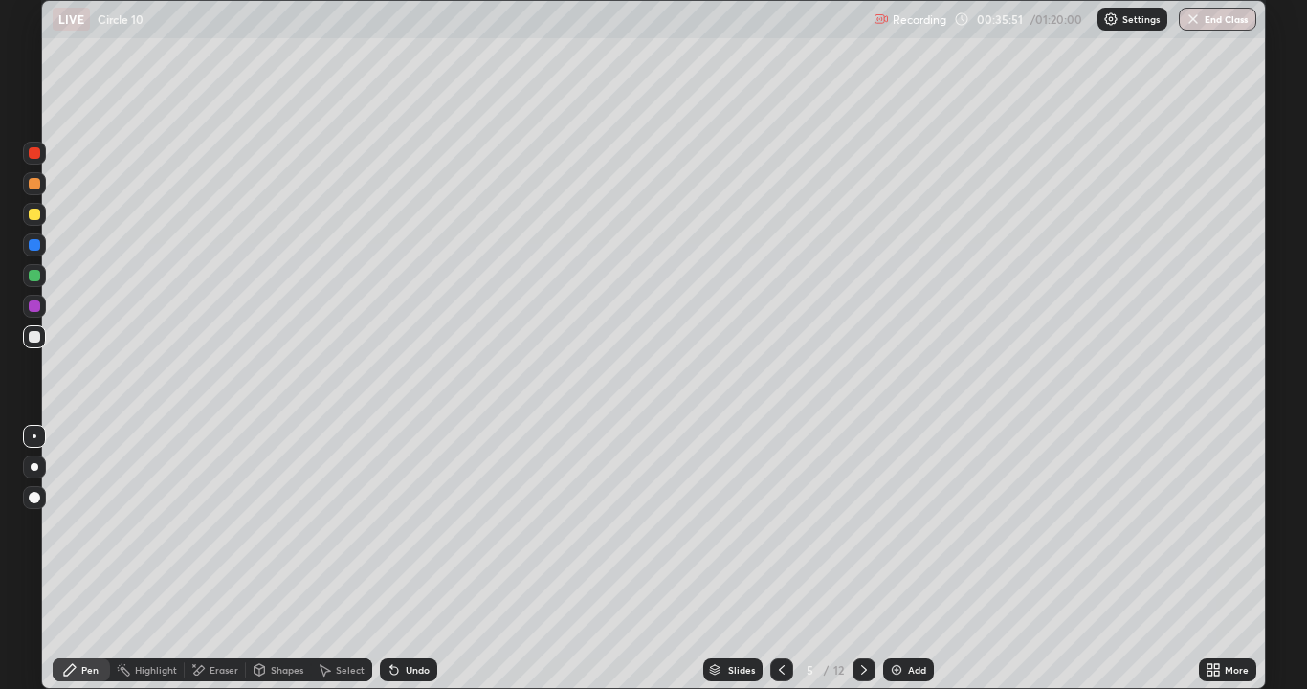
click at [85, 559] on div "Pen" at bounding box center [89, 670] width 17 height 10
click at [33, 214] on div at bounding box center [34, 214] width 11 height 11
click at [37, 181] on div at bounding box center [34, 183] width 11 height 11
click at [36, 274] on div at bounding box center [34, 275] width 11 height 11
click at [40, 265] on div at bounding box center [34, 275] width 23 height 23
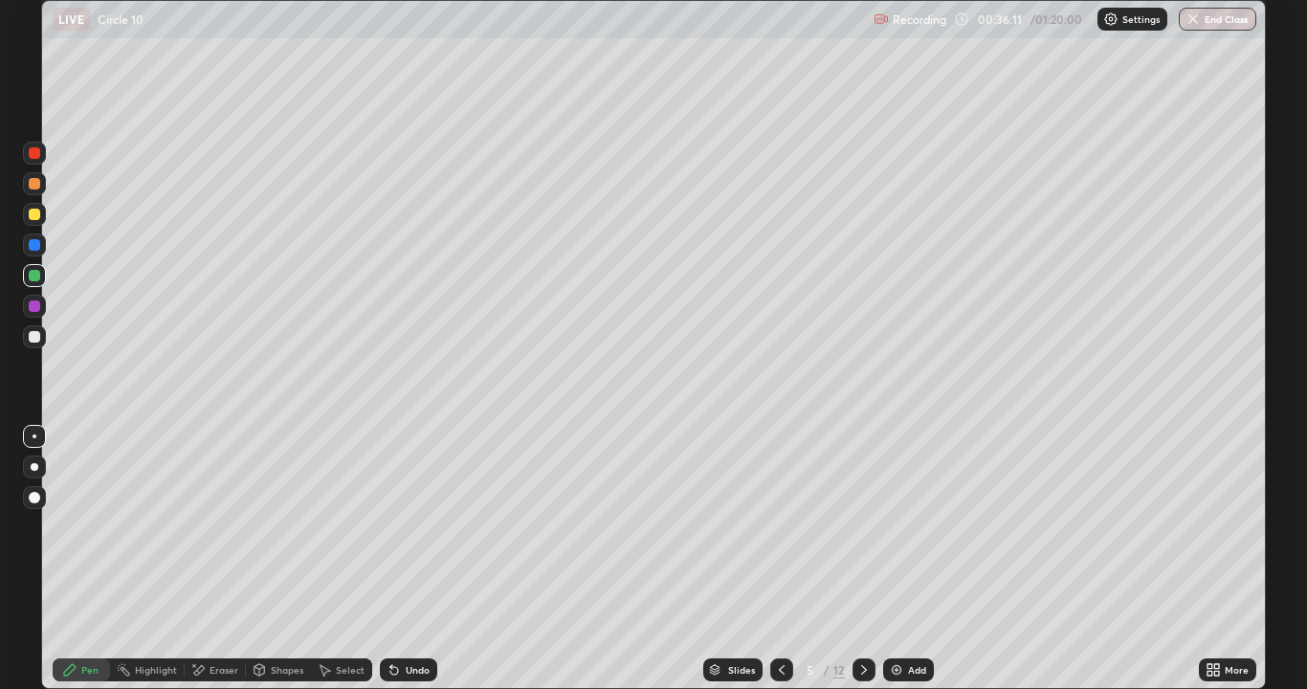
click at [36, 212] on div at bounding box center [34, 214] width 11 height 11
click at [35, 184] on div at bounding box center [34, 183] width 11 height 11
click at [34, 209] on div at bounding box center [34, 214] width 11 height 11
click at [291, 559] on div "Shapes" at bounding box center [287, 670] width 33 height 10
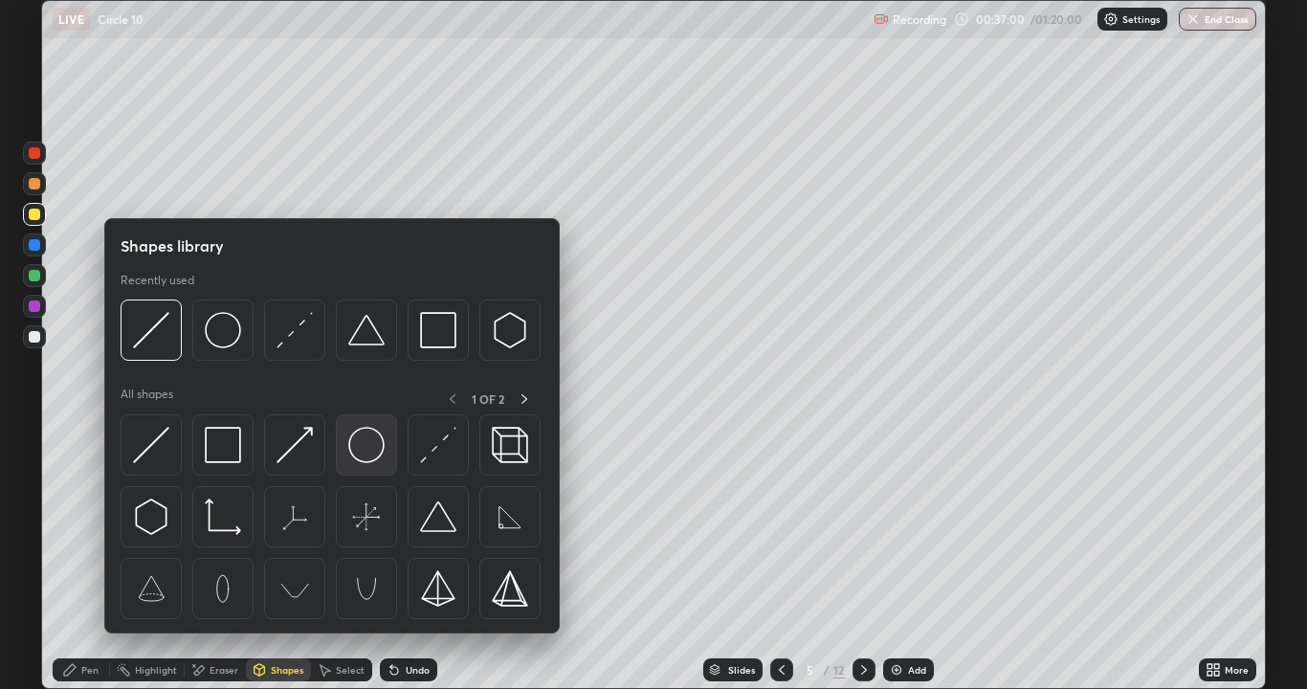
click at [365, 456] on img at bounding box center [366, 445] width 36 height 36
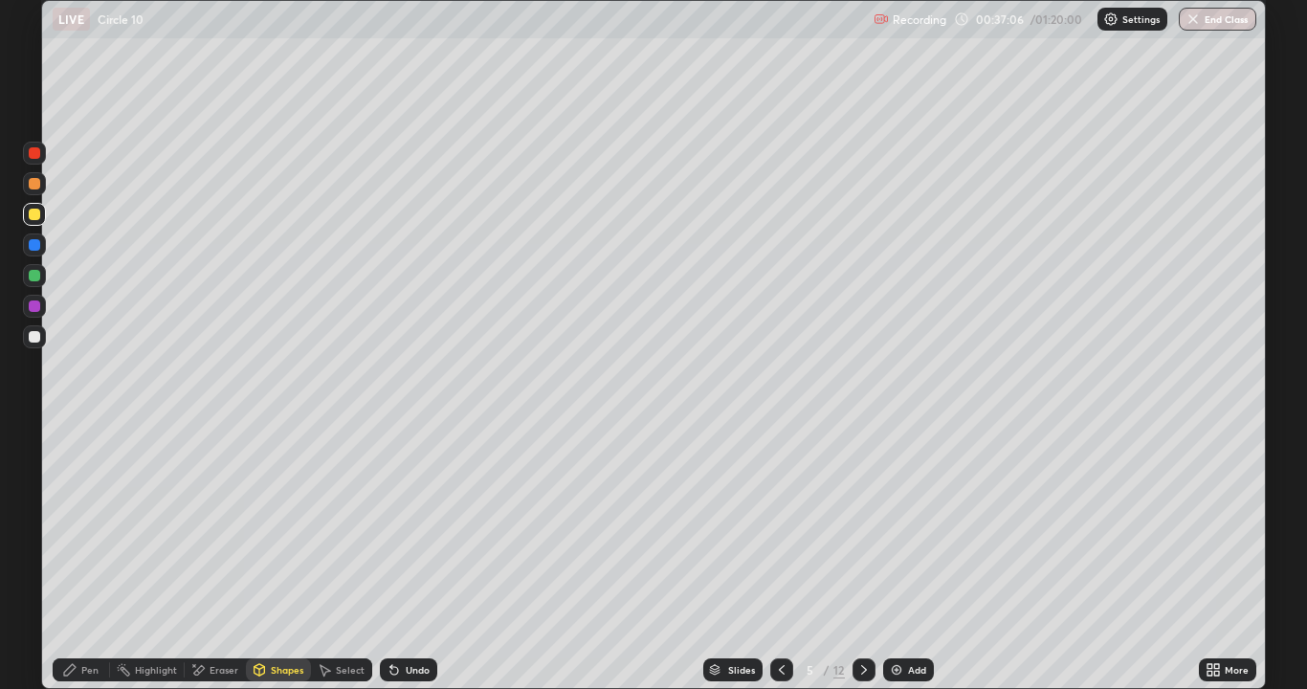
click at [101, 559] on div "Pen" at bounding box center [81, 669] width 57 height 23
click at [34, 275] on div at bounding box center [34, 275] width 11 height 11
click at [32, 219] on div at bounding box center [34, 214] width 11 height 11
click at [44, 280] on div at bounding box center [34, 275] width 23 height 23
click at [35, 182] on div at bounding box center [34, 183] width 11 height 11
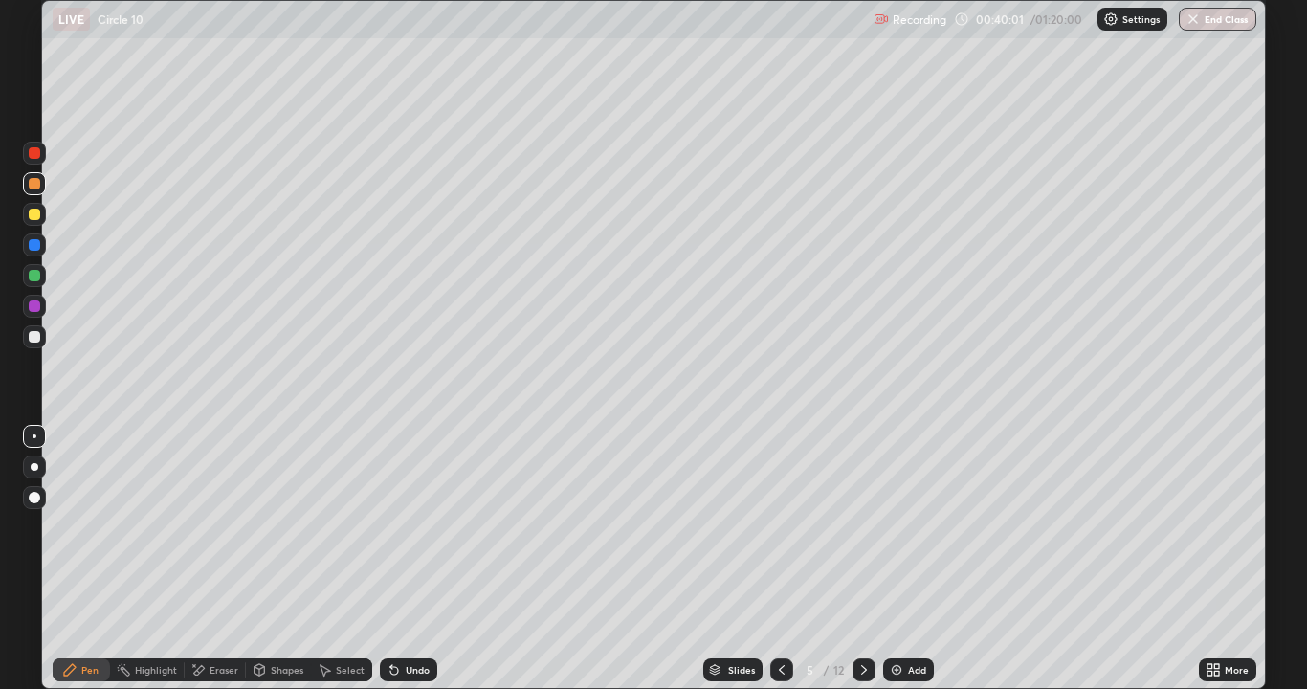
click at [218, 559] on div "Eraser" at bounding box center [224, 670] width 29 height 10
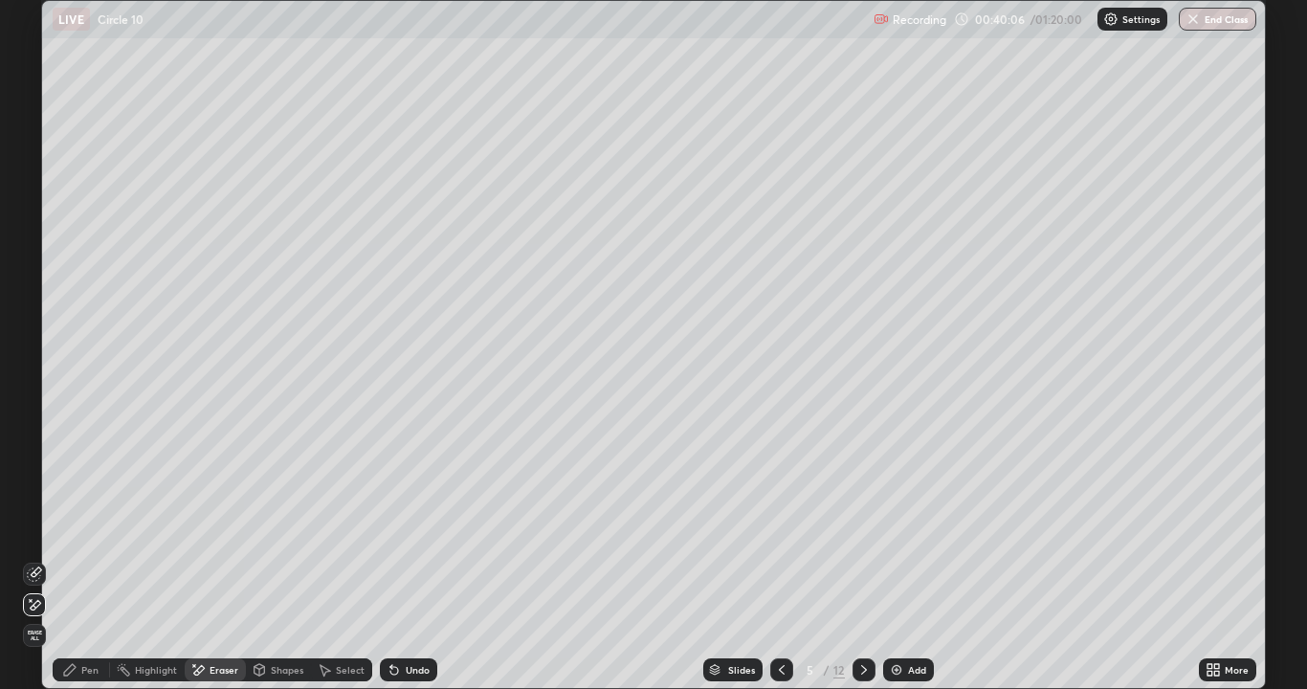
click at [35, 559] on icon at bounding box center [34, 605] width 15 height 16
click at [79, 559] on div "Pen" at bounding box center [81, 669] width 57 height 23
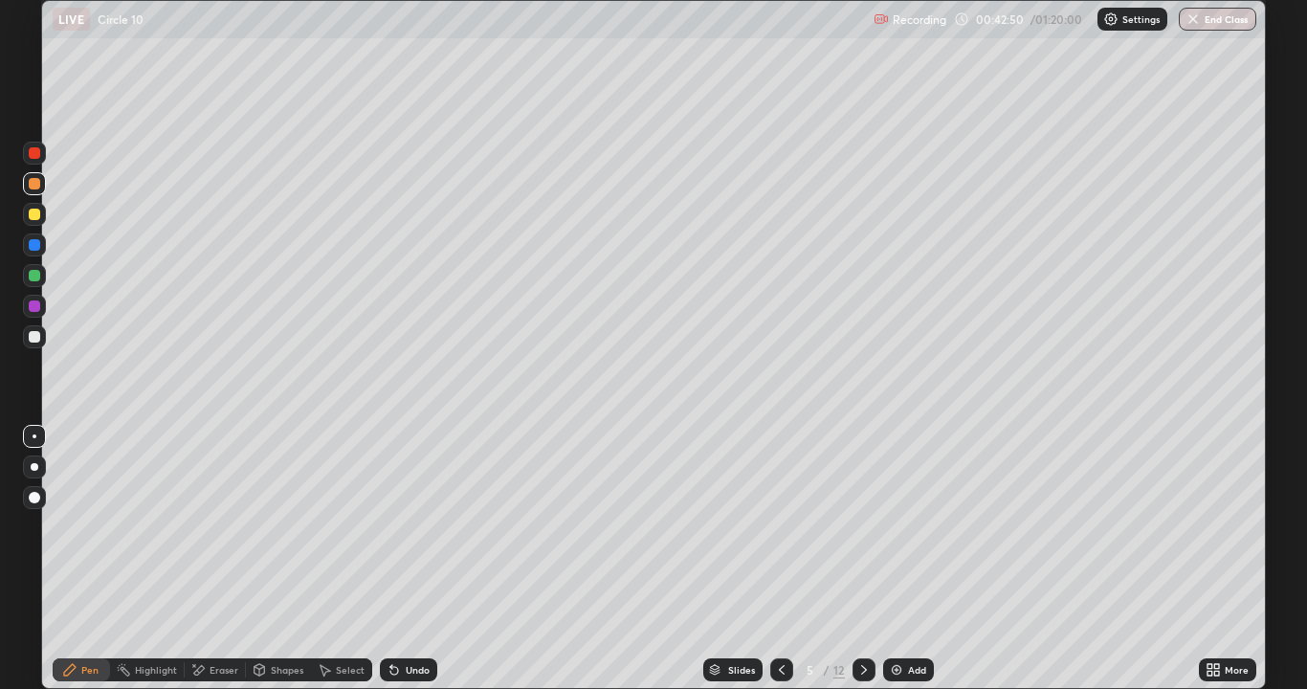
click at [870, 559] on div at bounding box center [863, 669] width 23 height 23
click at [39, 212] on div at bounding box center [34, 214] width 11 height 11
click at [42, 180] on div at bounding box center [34, 183] width 23 height 23
click at [33, 213] on div at bounding box center [34, 214] width 11 height 11
click at [421, 559] on div "Undo" at bounding box center [418, 670] width 24 height 10
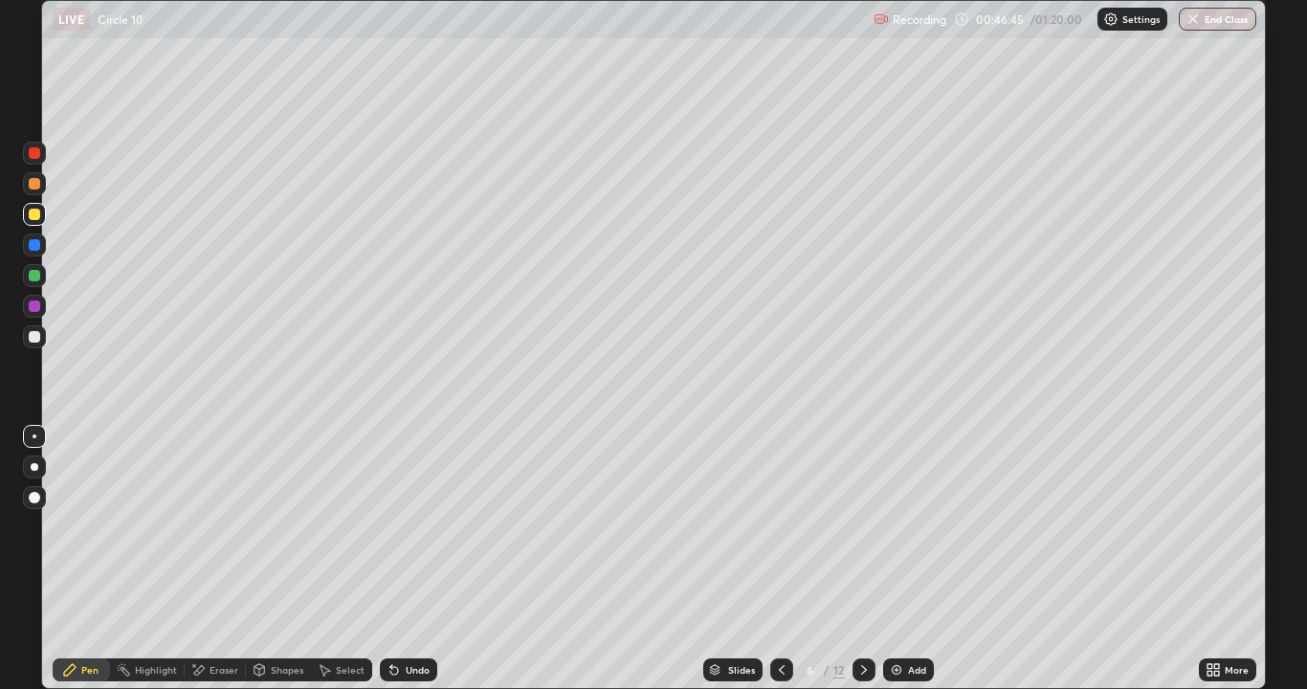
click at [40, 275] on div at bounding box center [34, 275] width 23 height 23
click at [418, 559] on div "Undo" at bounding box center [418, 670] width 24 height 10
click at [421, 559] on div "Undo" at bounding box center [418, 670] width 24 height 10
click at [35, 212] on div at bounding box center [34, 214] width 11 height 11
click at [406, 559] on div "Undo" at bounding box center [418, 670] width 24 height 10
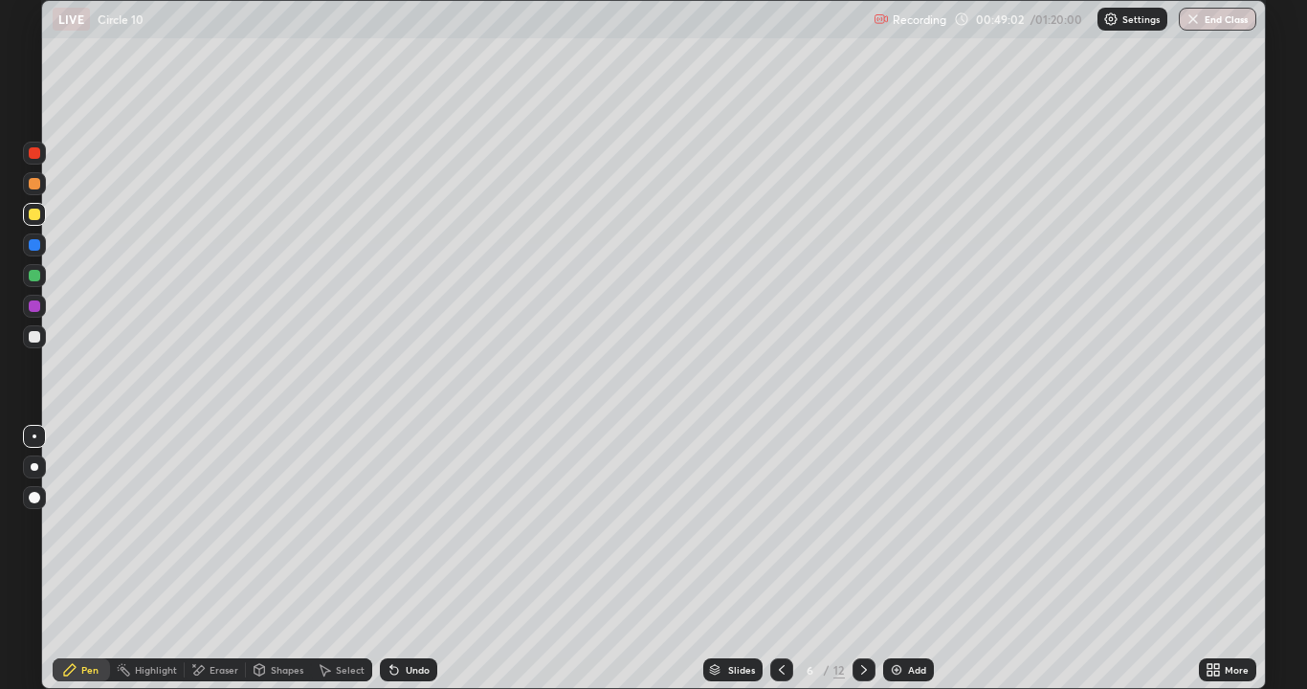
click at [406, 559] on div "Undo" at bounding box center [418, 670] width 24 height 10
click at [33, 213] on div at bounding box center [34, 214] width 11 height 11
click at [869, 559] on icon at bounding box center [863, 669] width 15 height 15
click at [32, 210] on div at bounding box center [34, 214] width 11 height 11
click at [791, 559] on div "7 / 12" at bounding box center [822, 670] width 105 height 38
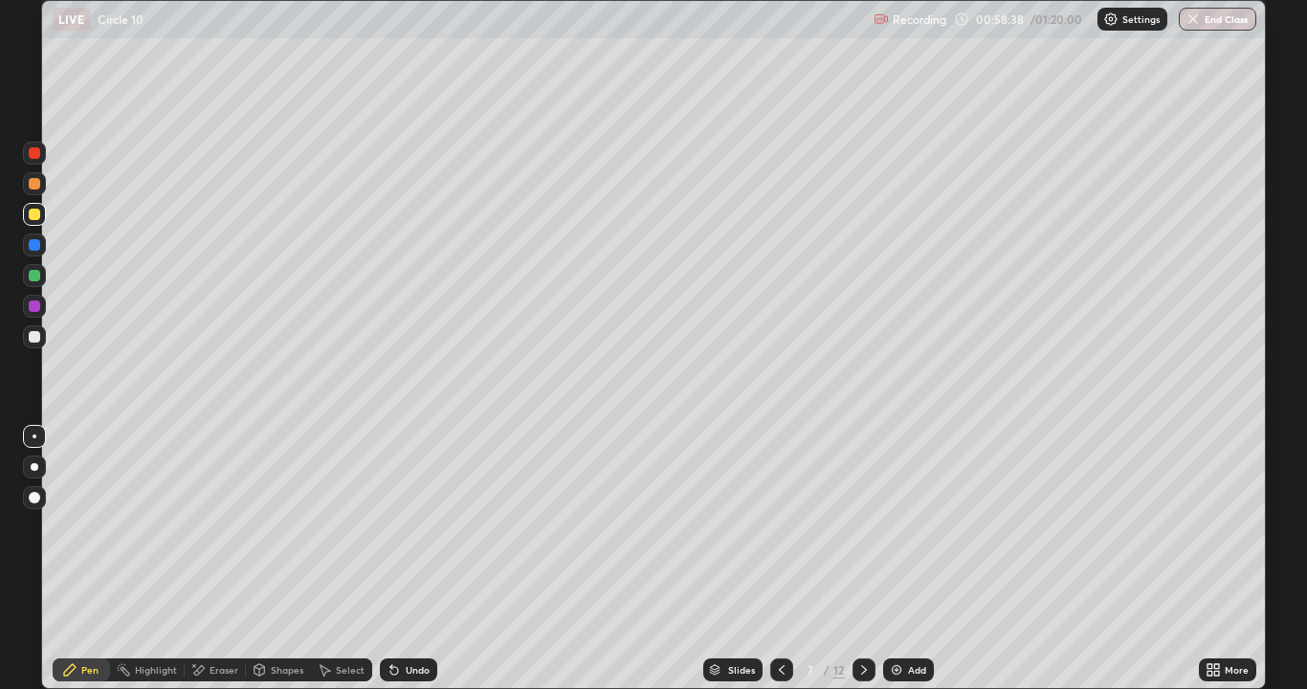
click at [775, 559] on icon at bounding box center [781, 669] width 15 height 15
click at [856, 559] on div at bounding box center [863, 670] width 23 height 38
click at [784, 559] on icon at bounding box center [781, 669] width 15 height 15
click at [858, 559] on icon at bounding box center [863, 669] width 15 height 15
click at [408, 559] on div "Undo" at bounding box center [418, 670] width 24 height 10
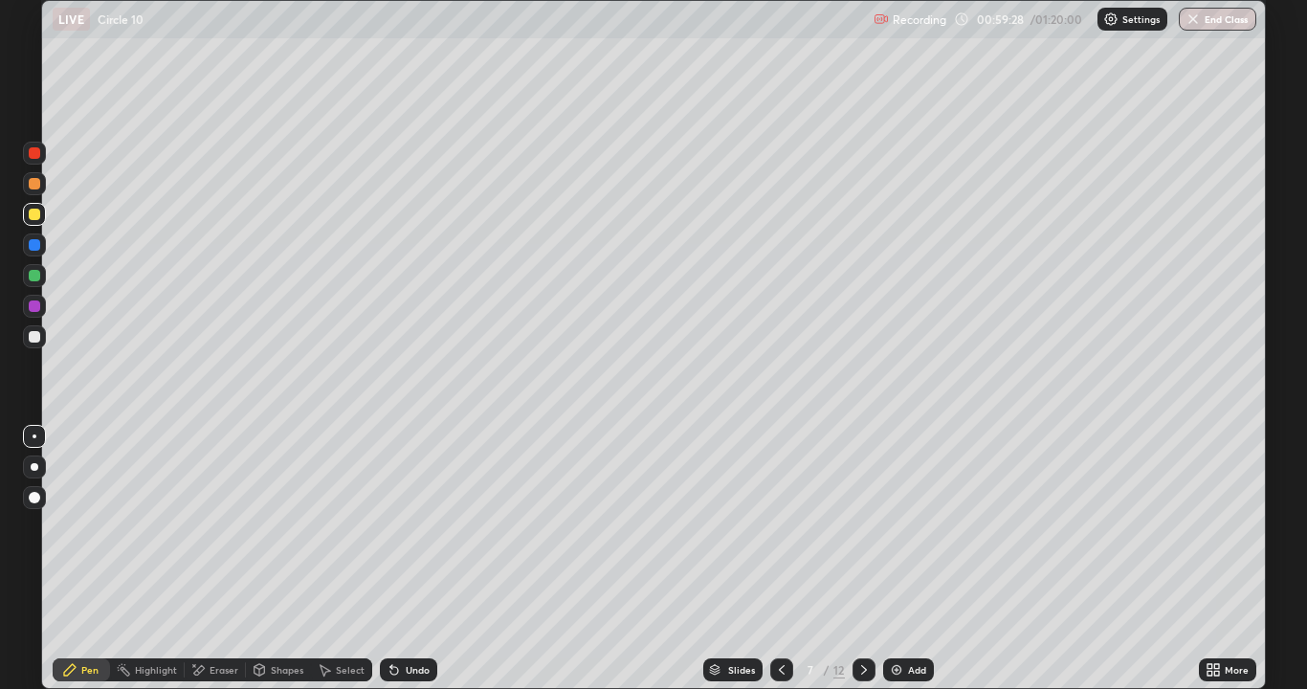
click at [412, 559] on div "Undo" at bounding box center [418, 670] width 24 height 10
click at [294, 559] on div "Shapes" at bounding box center [287, 670] width 33 height 10
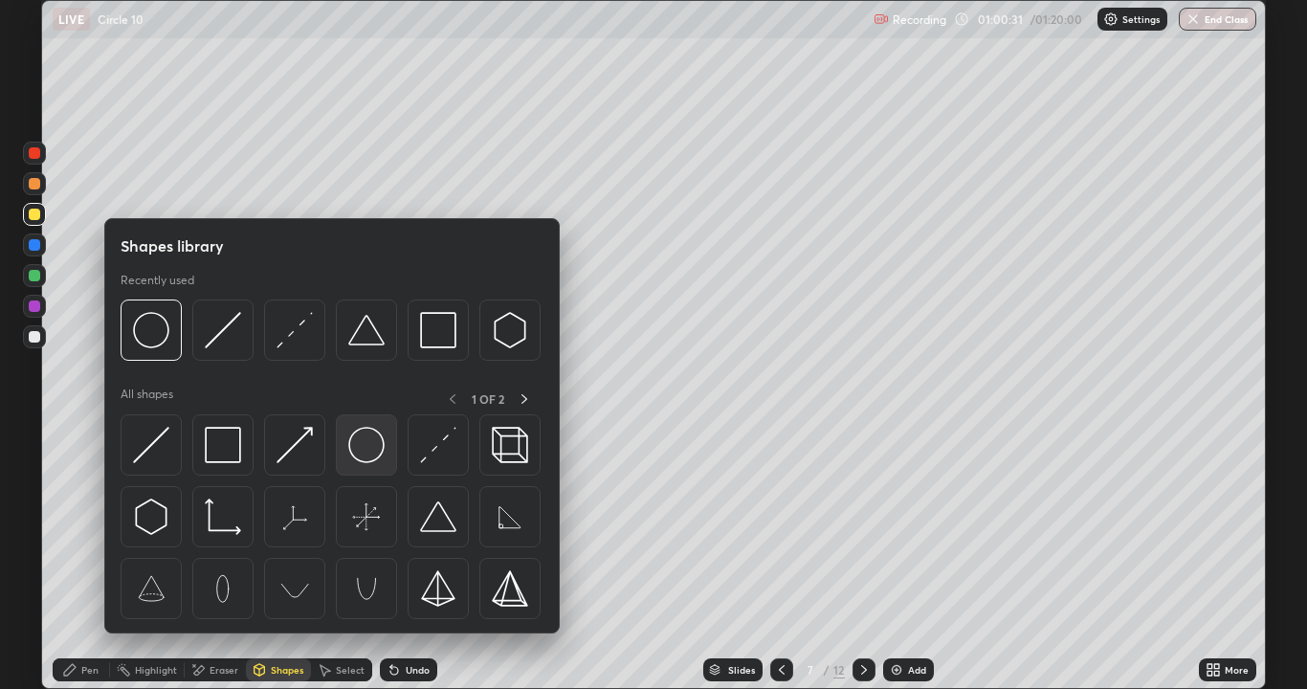
click at [364, 454] on img at bounding box center [366, 445] width 36 height 36
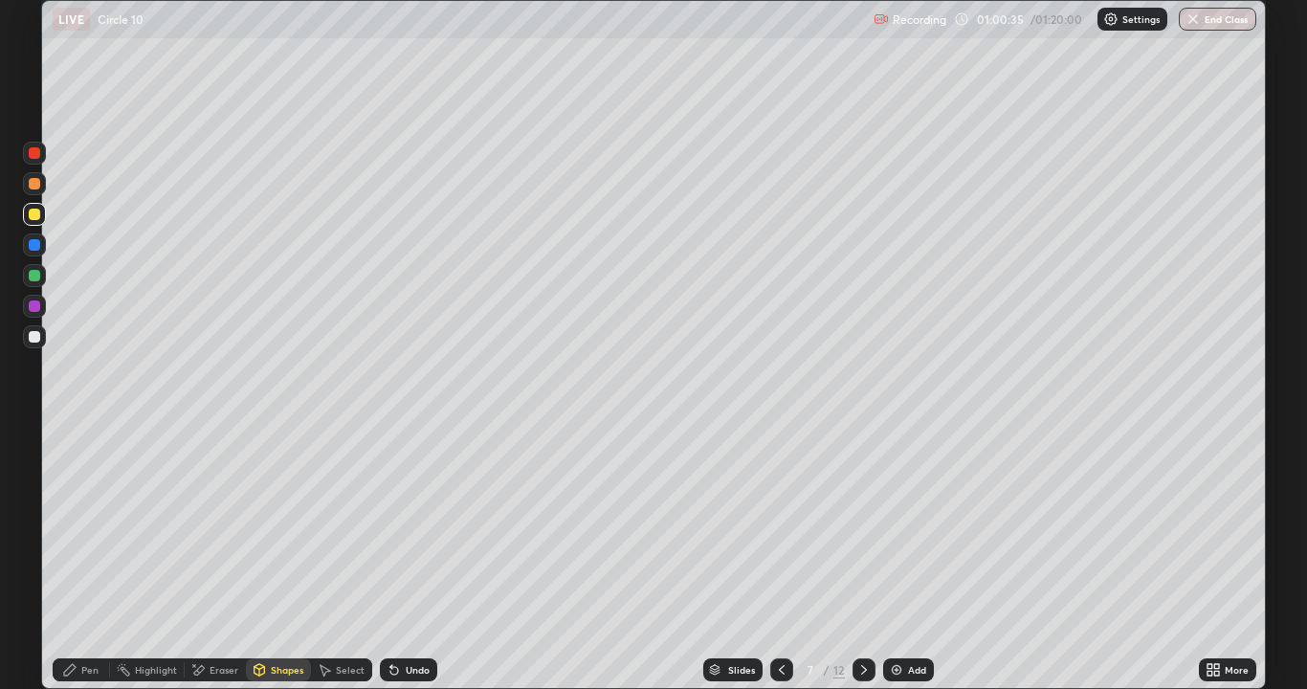
click at [85, 559] on div "Pen" at bounding box center [81, 669] width 57 height 23
click at [37, 276] on div at bounding box center [34, 275] width 11 height 11
click at [289, 559] on div "Shapes" at bounding box center [287, 670] width 33 height 10
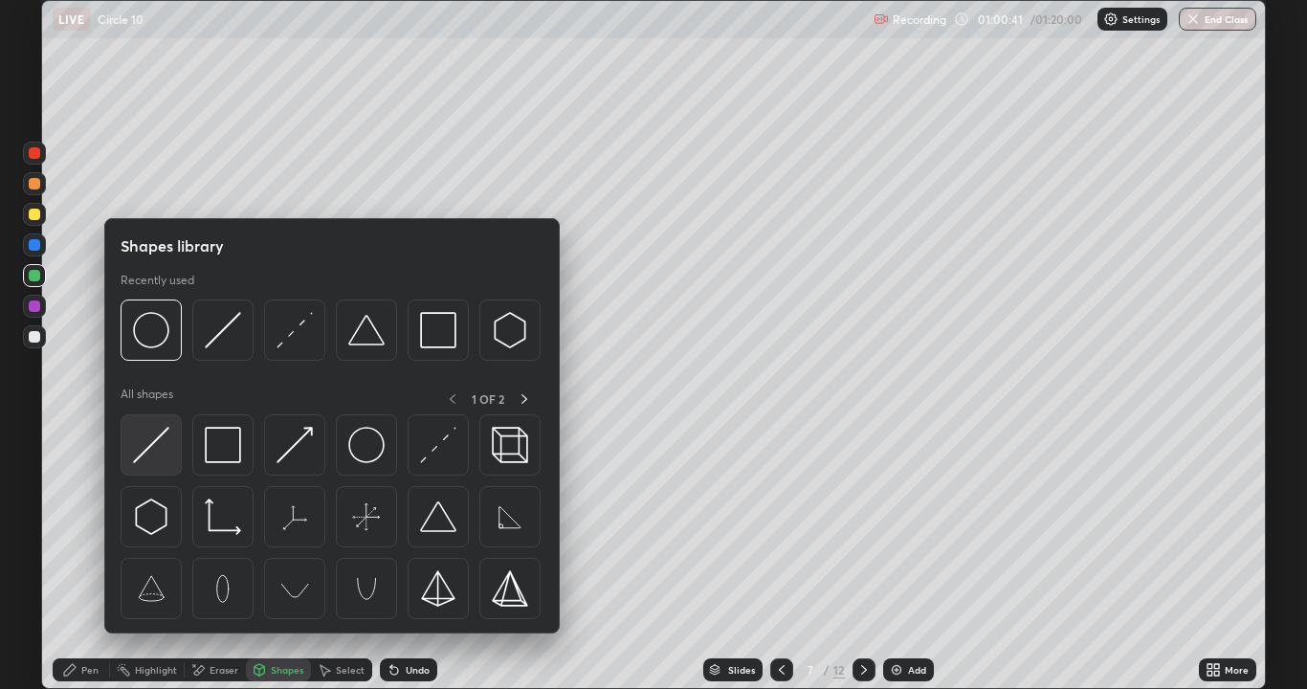
click at [161, 435] on img at bounding box center [151, 445] width 36 height 36
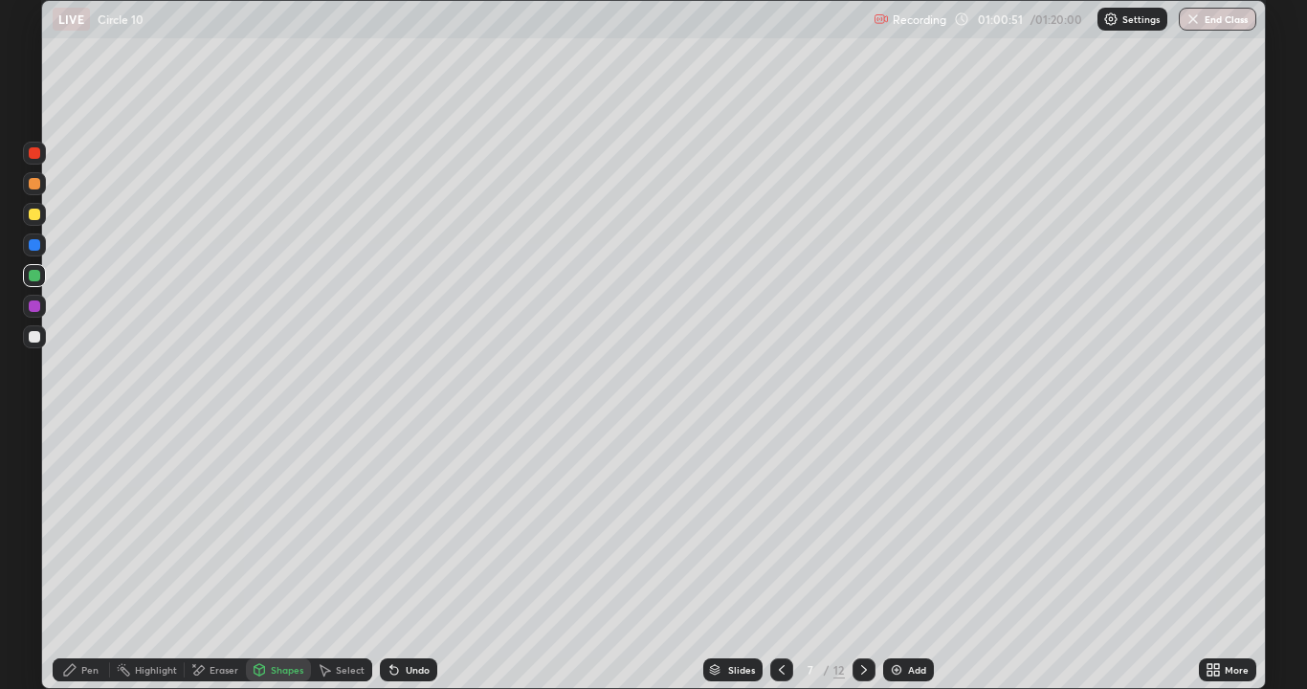
click at [347, 559] on div "Select" at bounding box center [350, 670] width 29 height 10
click at [225, 559] on div "Eraser" at bounding box center [224, 670] width 29 height 10
click at [301, 559] on div "Shapes" at bounding box center [287, 670] width 33 height 10
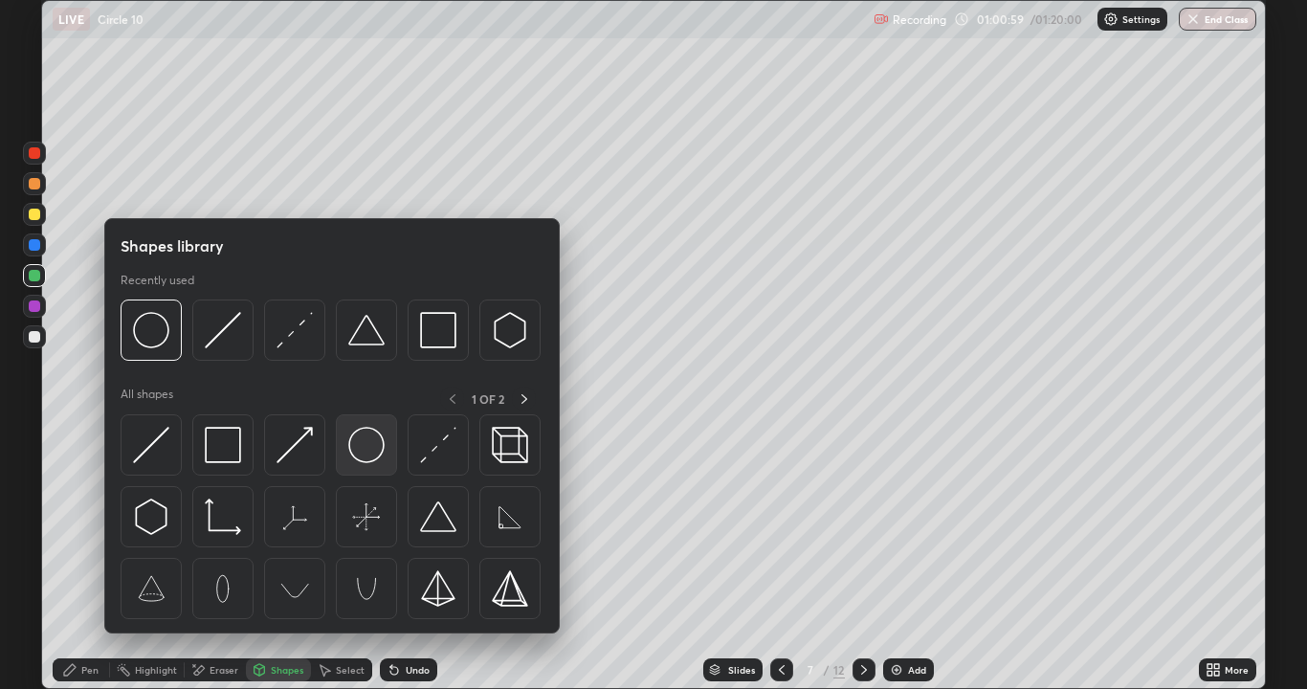
click at [362, 453] on img at bounding box center [366, 445] width 36 height 36
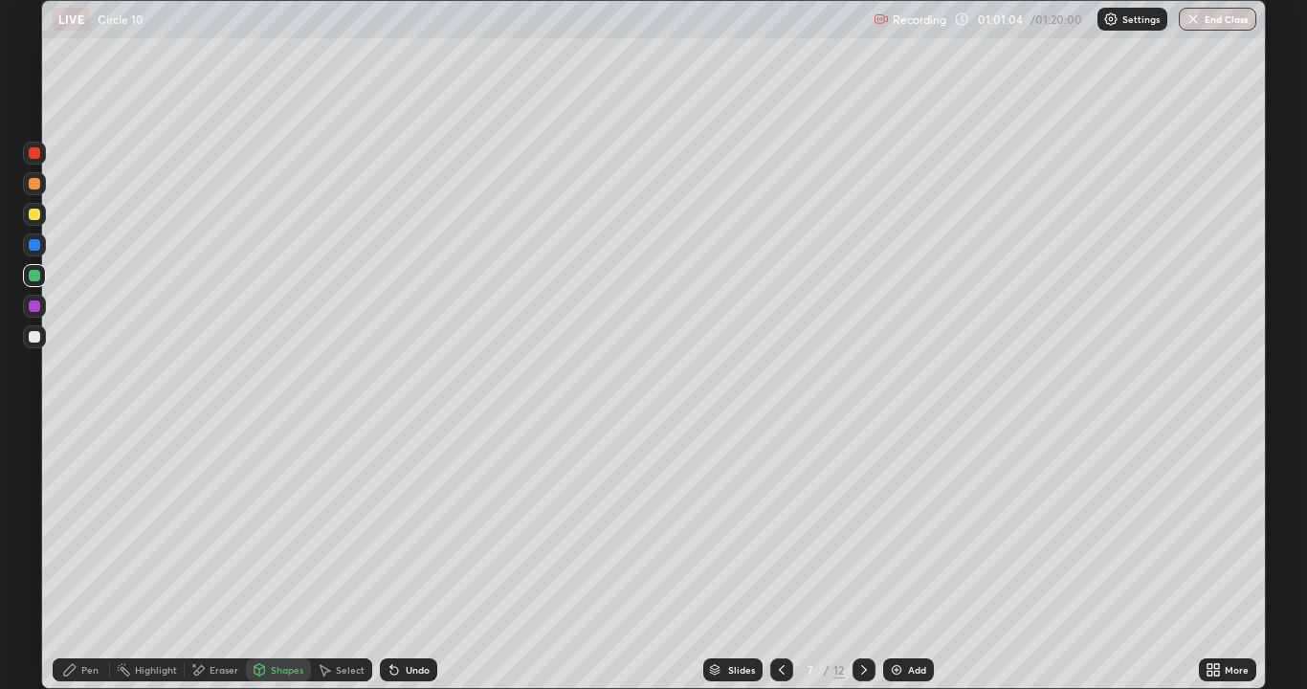
click at [34, 216] on div at bounding box center [34, 214] width 11 height 11
click at [280, 559] on div "Shapes" at bounding box center [287, 670] width 33 height 10
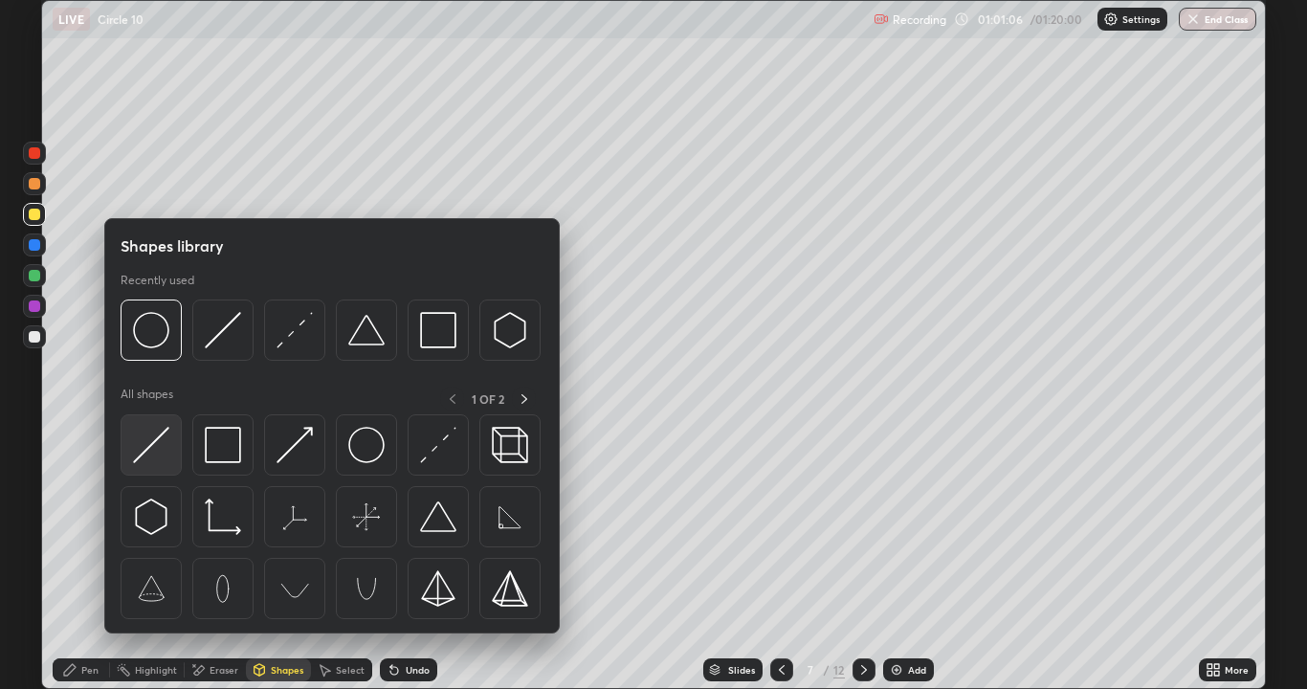
click at [161, 447] on img at bounding box center [151, 445] width 36 height 36
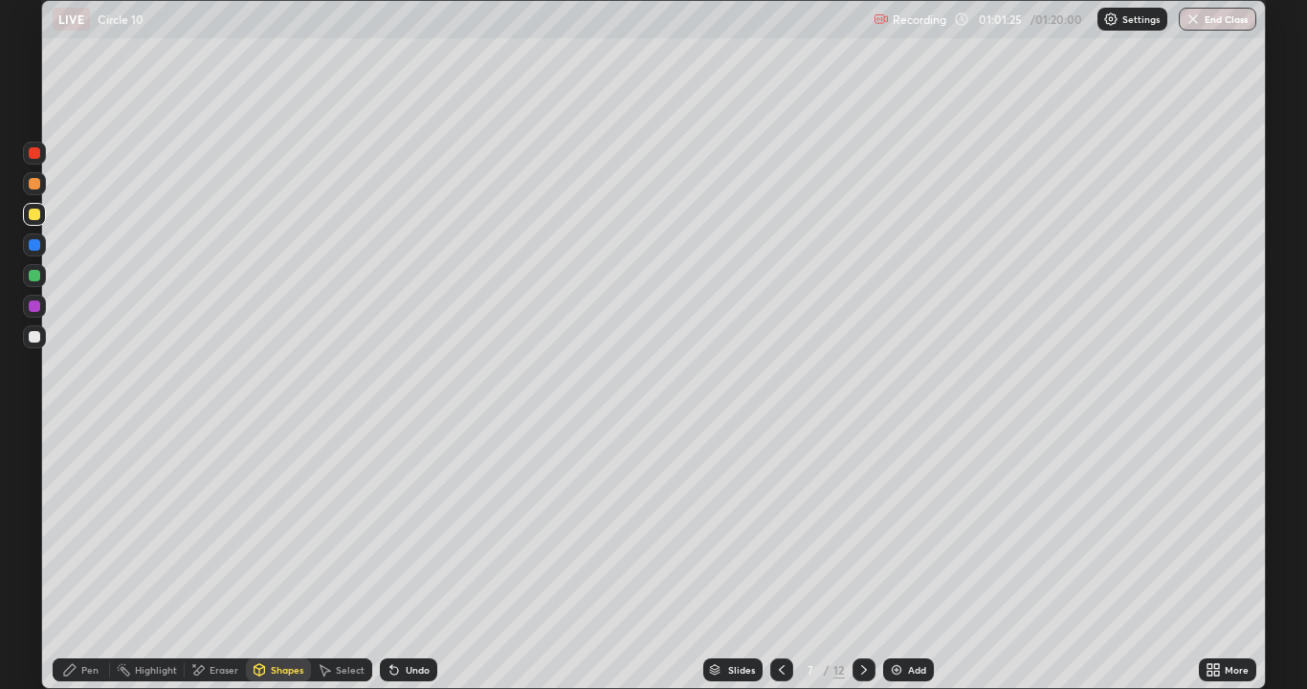
click at [89, 559] on div "Pen" at bounding box center [89, 670] width 17 height 10
click at [38, 188] on div at bounding box center [34, 183] width 11 height 11
click at [39, 333] on div at bounding box center [34, 336] width 11 height 11
click at [416, 559] on div "Undo" at bounding box center [418, 670] width 24 height 10
click at [426, 559] on div "Undo" at bounding box center [408, 669] width 57 height 23
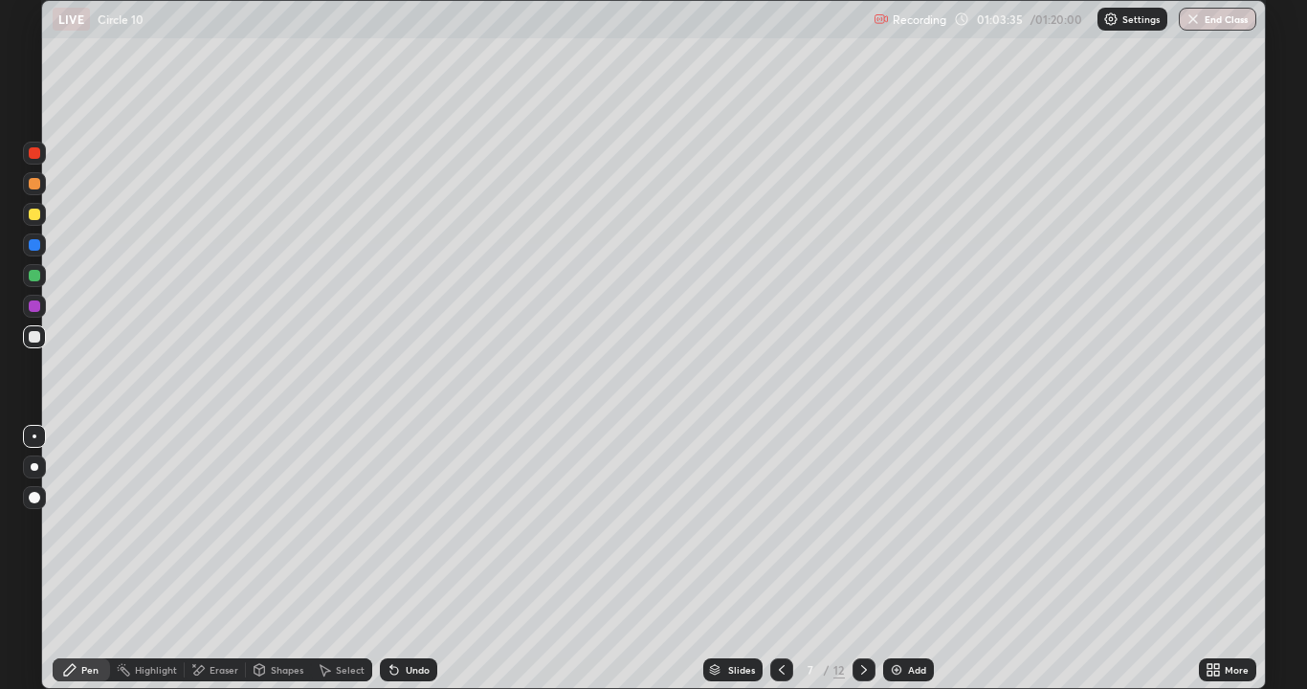
click at [426, 559] on div "Undo" at bounding box center [408, 669] width 57 height 23
click at [37, 277] on div at bounding box center [34, 275] width 11 height 11
click at [406, 559] on div "Undo" at bounding box center [418, 670] width 24 height 10
click at [401, 559] on div "Undo" at bounding box center [408, 669] width 57 height 23
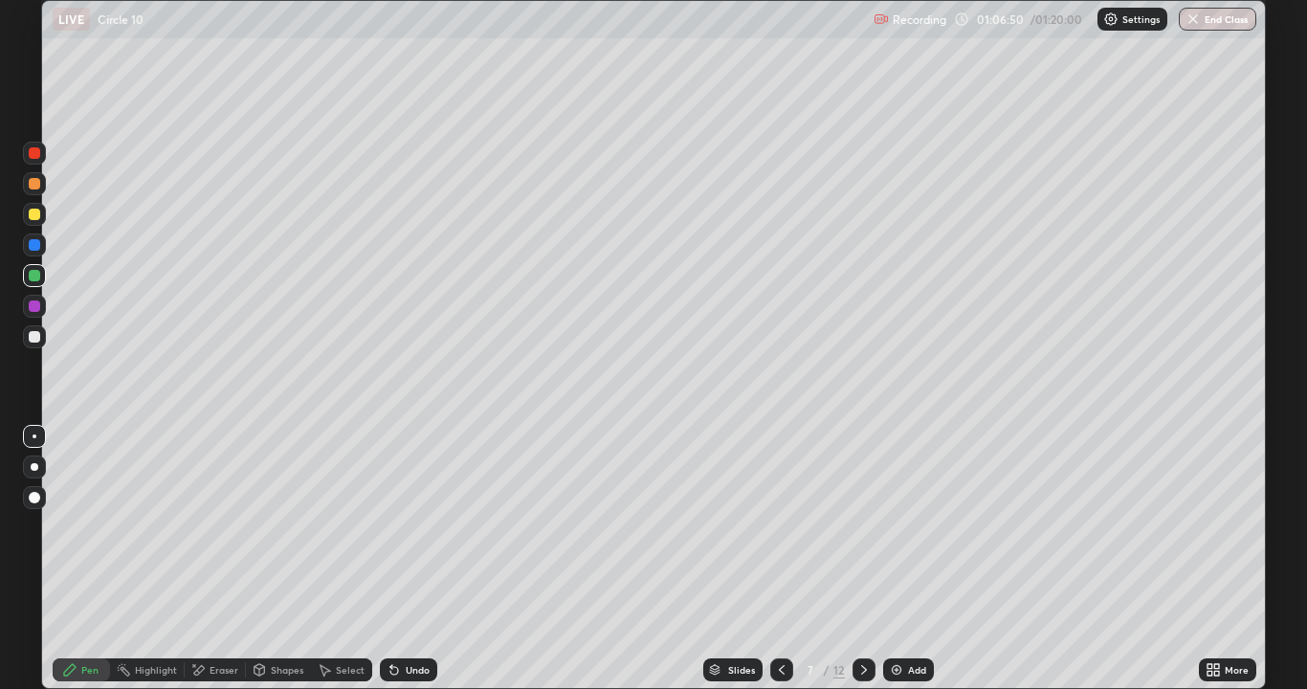
click at [401, 559] on div "Undo" at bounding box center [408, 669] width 57 height 23
click at [861, 559] on icon at bounding box center [864, 670] width 6 height 10
click at [37, 209] on div at bounding box center [34, 214] width 11 height 11
click at [290, 559] on div "Shapes" at bounding box center [278, 669] width 65 height 23
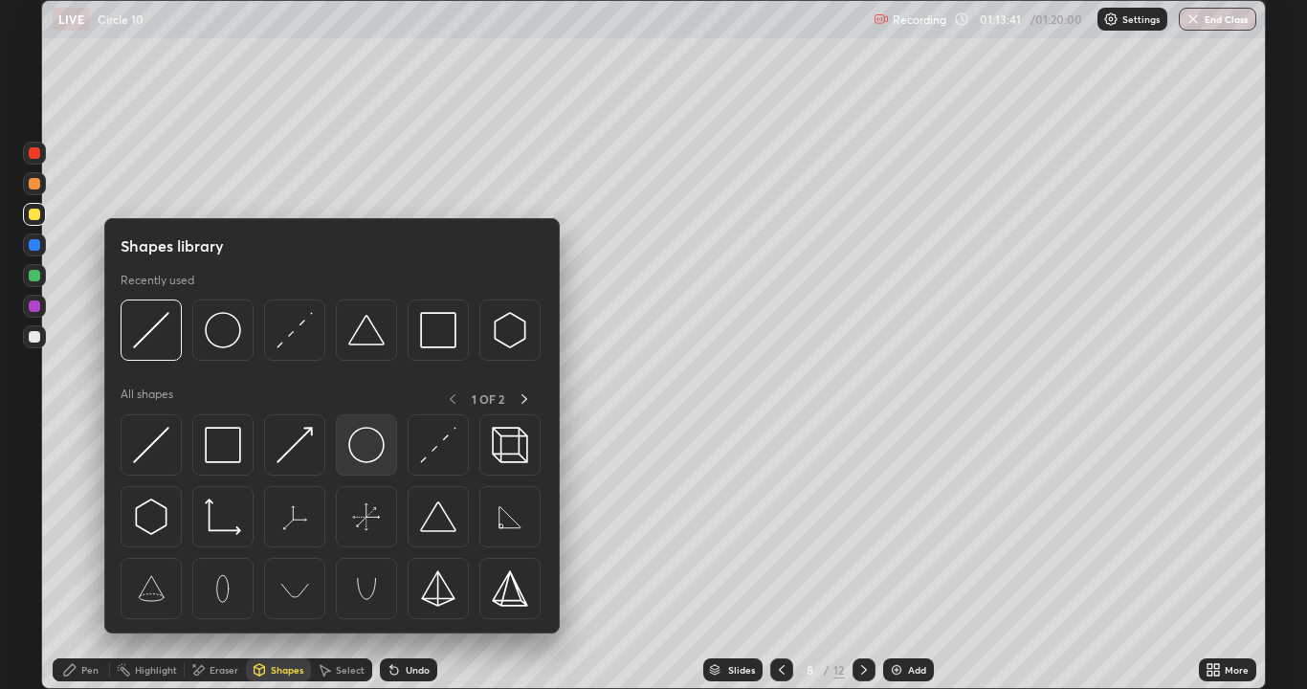
click at [355, 451] on img at bounding box center [366, 445] width 36 height 36
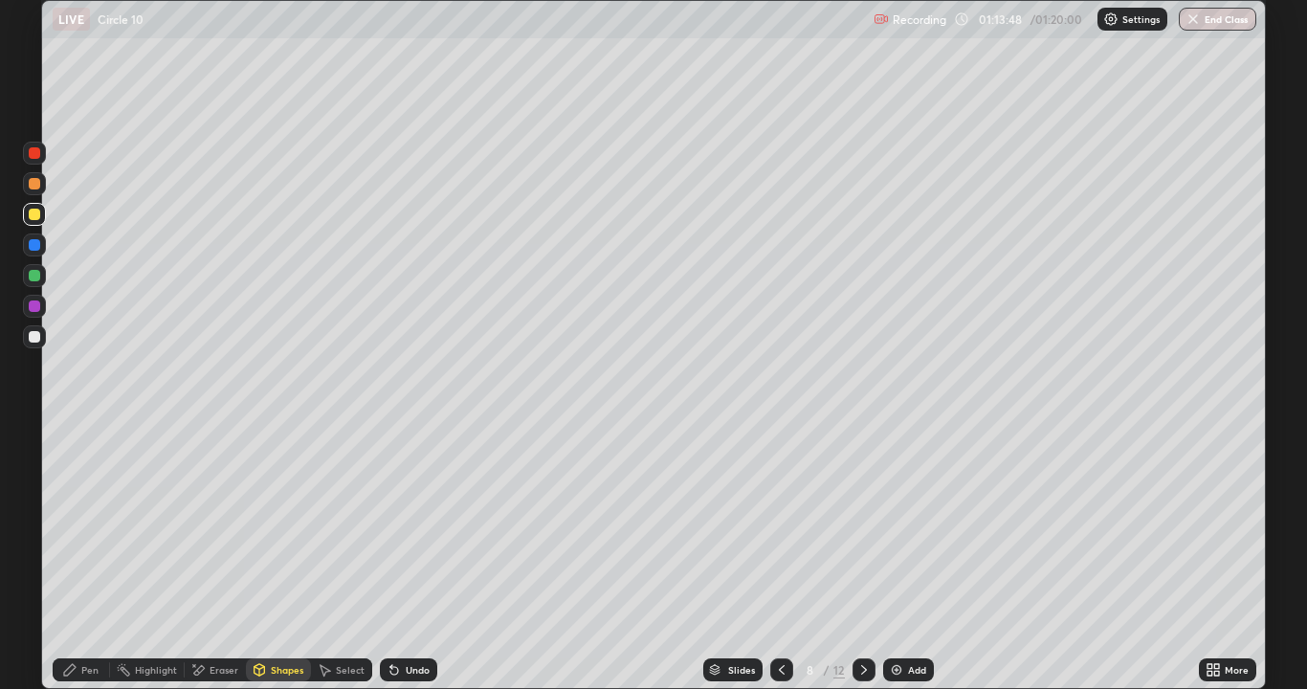
click at [94, 559] on div "Pen" at bounding box center [89, 670] width 17 height 10
click at [290, 559] on div "Shapes" at bounding box center [287, 670] width 33 height 10
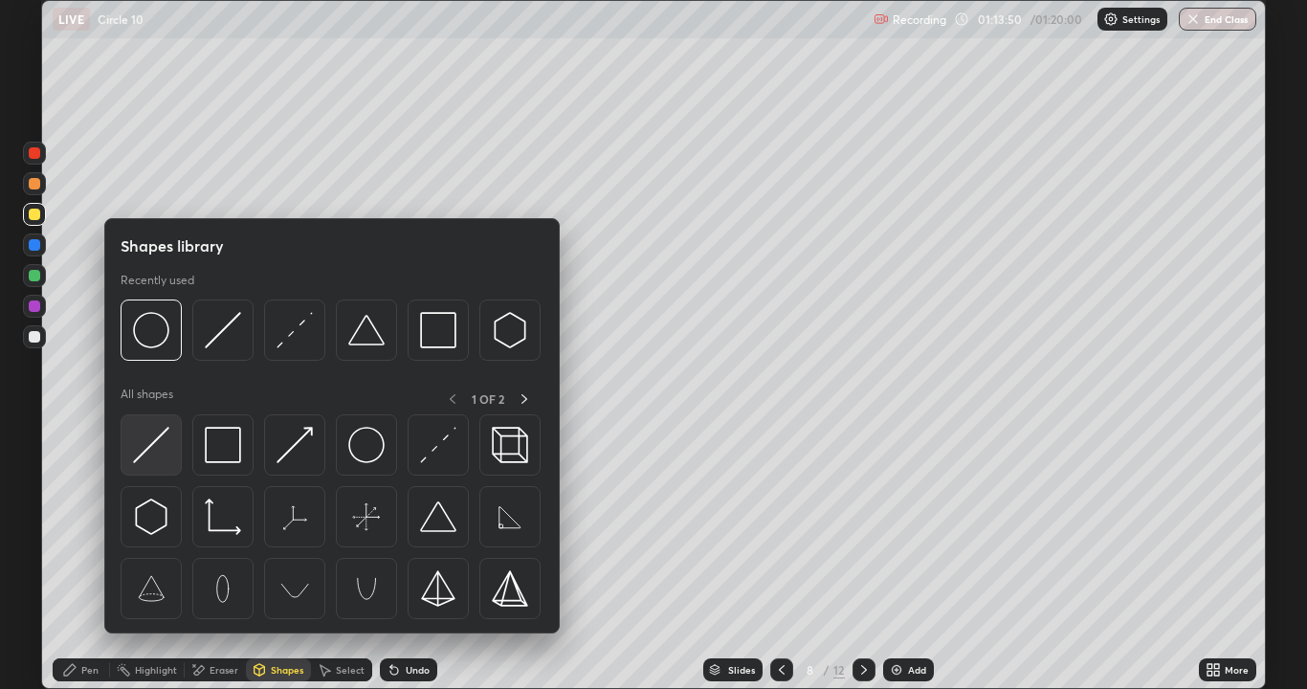
click at [158, 444] on img at bounding box center [151, 445] width 36 height 36
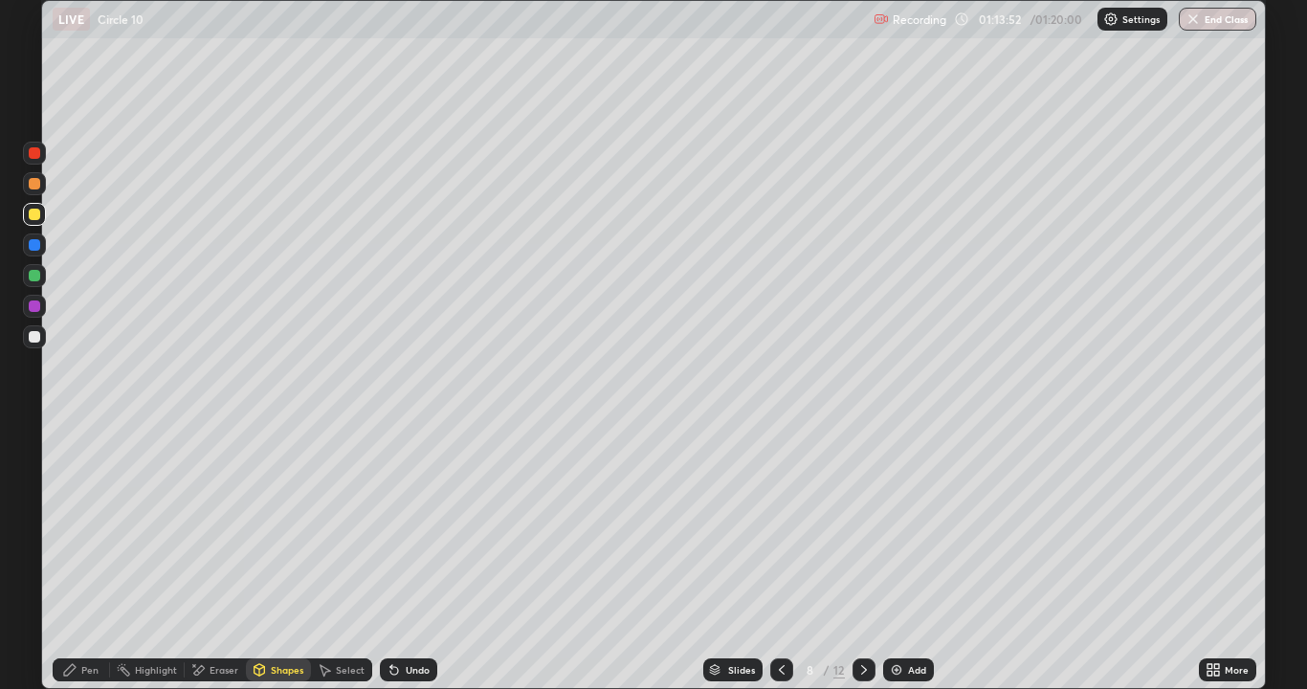
click at [37, 278] on div at bounding box center [34, 275] width 11 height 11
click at [288, 559] on div "Shapes" at bounding box center [287, 670] width 33 height 10
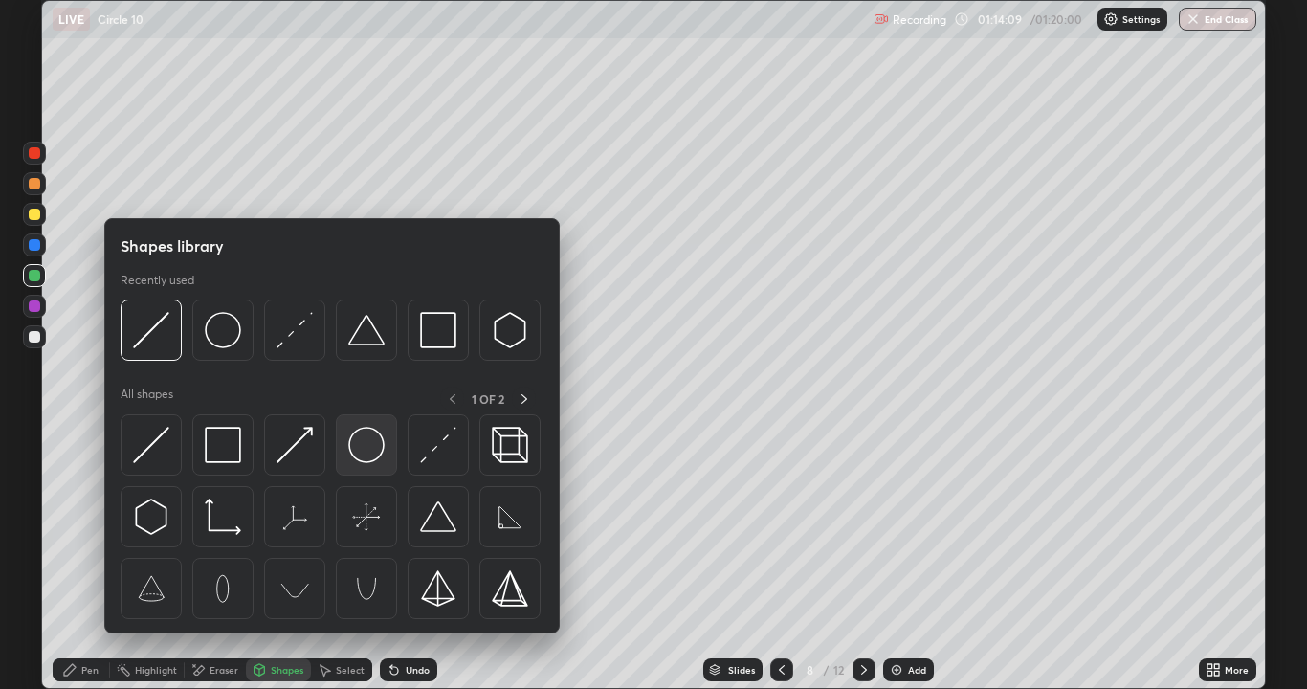
click at [365, 461] on img at bounding box center [366, 445] width 36 height 36
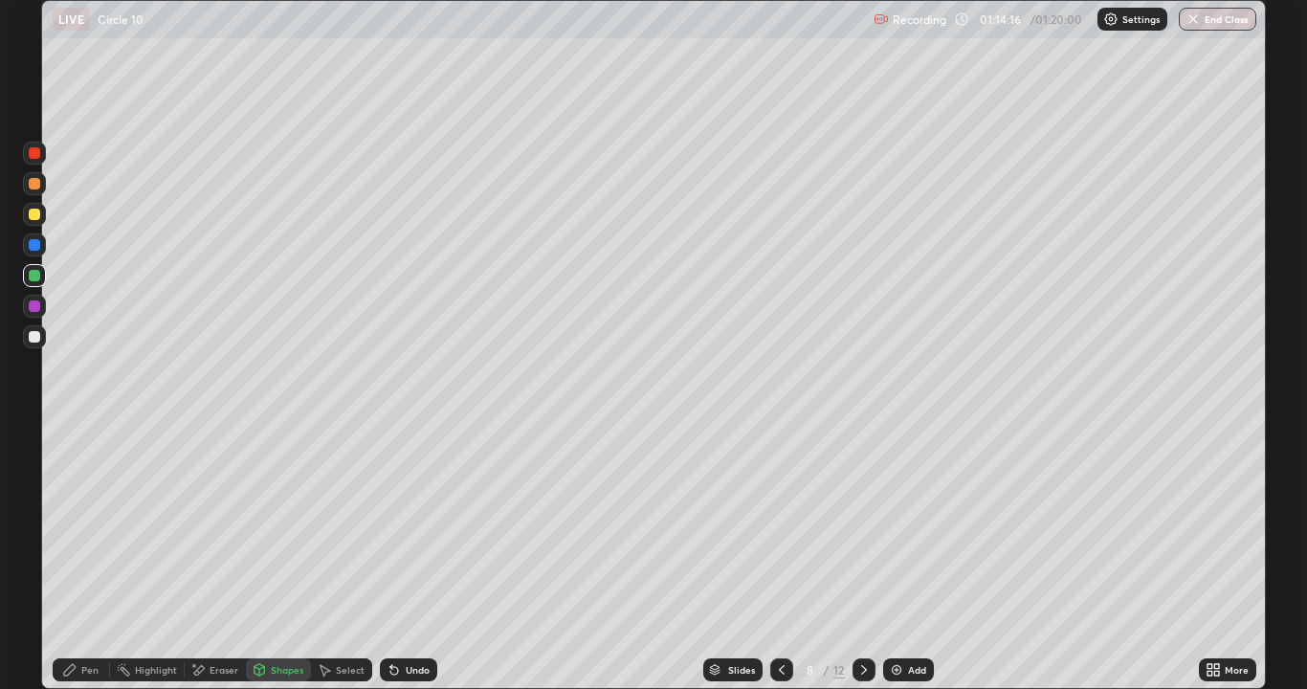
click at [94, 559] on div "Pen" at bounding box center [89, 670] width 17 height 10
click at [37, 337] on div at bounding box center [34, 336] width 11 height 11
click at [427, 559] on div "Undo" at bounding box center [418, 670] width 24 height 10
click at [431, 559] on div "Undo" at bounding box center [404, 670] width 65 height 38
click at [1220, 12] on button "End Class" at bounding box center [1219, 19] width 76 height 23
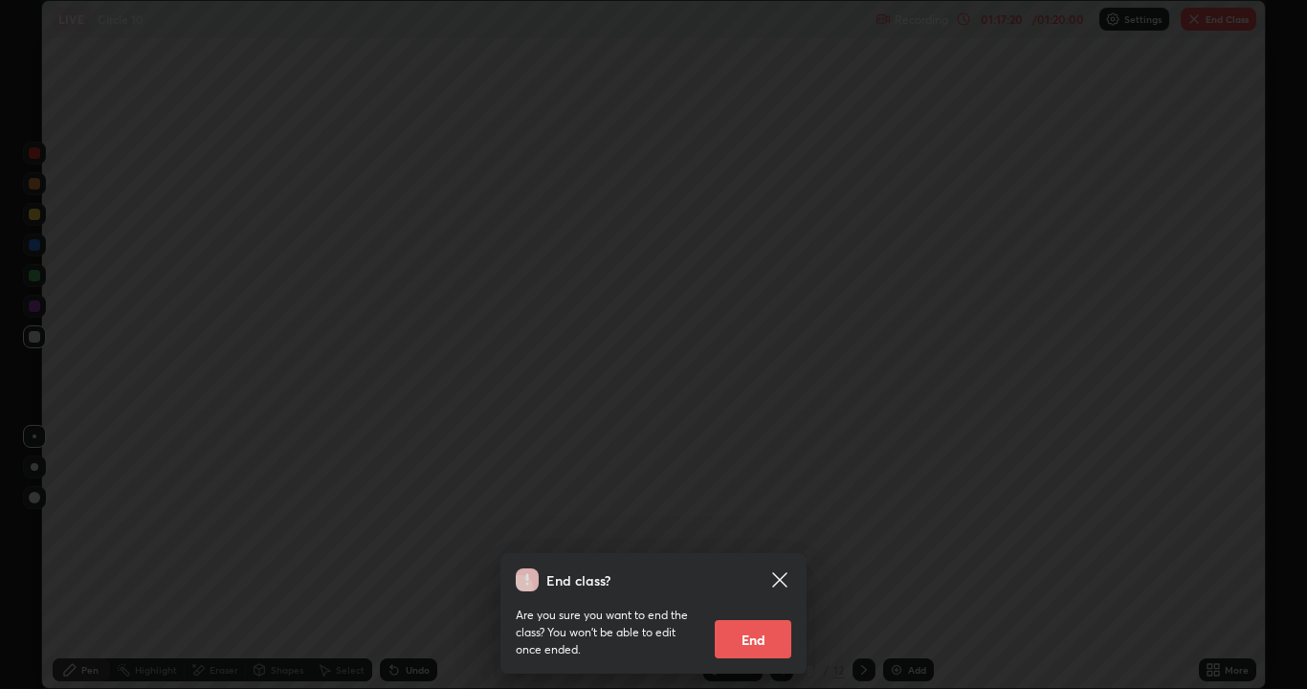
click at [764, 559] on button "End" at bounding box center [753, 639] width 77 height 38
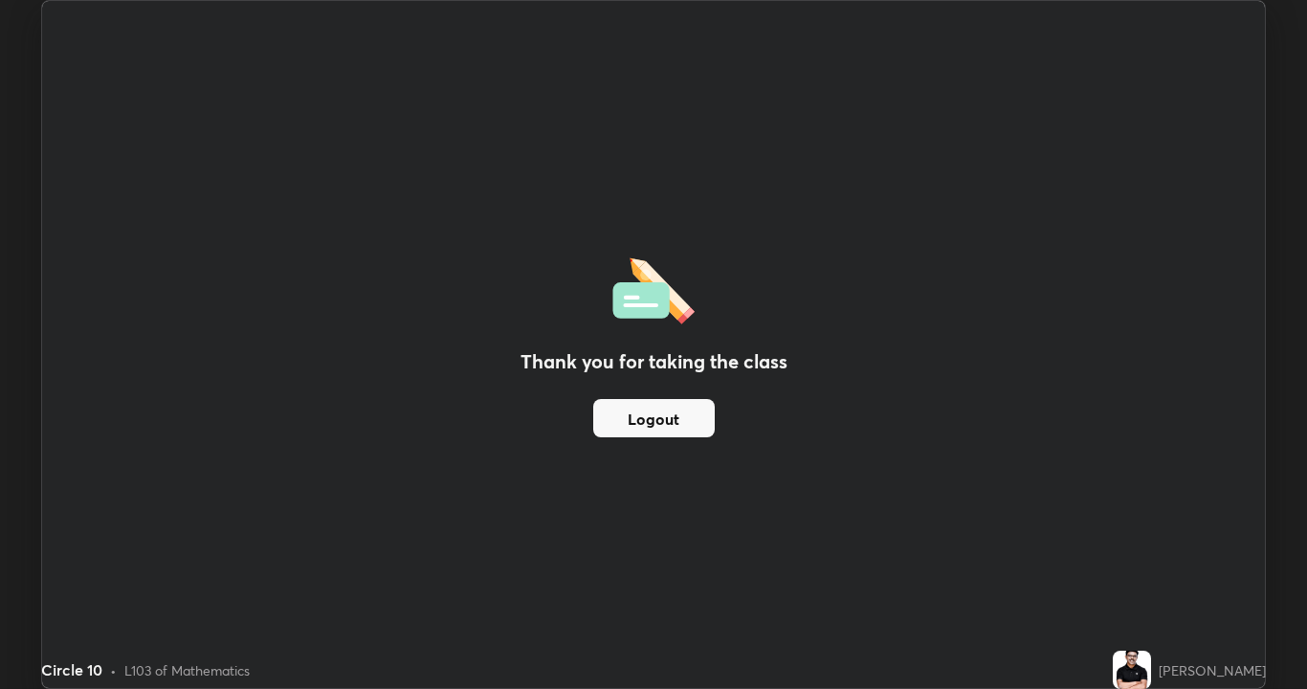
click at [659, 415] on button "Logout" at bounding box center [654, 418] width 122 height 38
click at [650, 414] on button "Logout" at bounding box center [654, 418] width 122 height 38
